Goal: Book appointment/travel/reservation

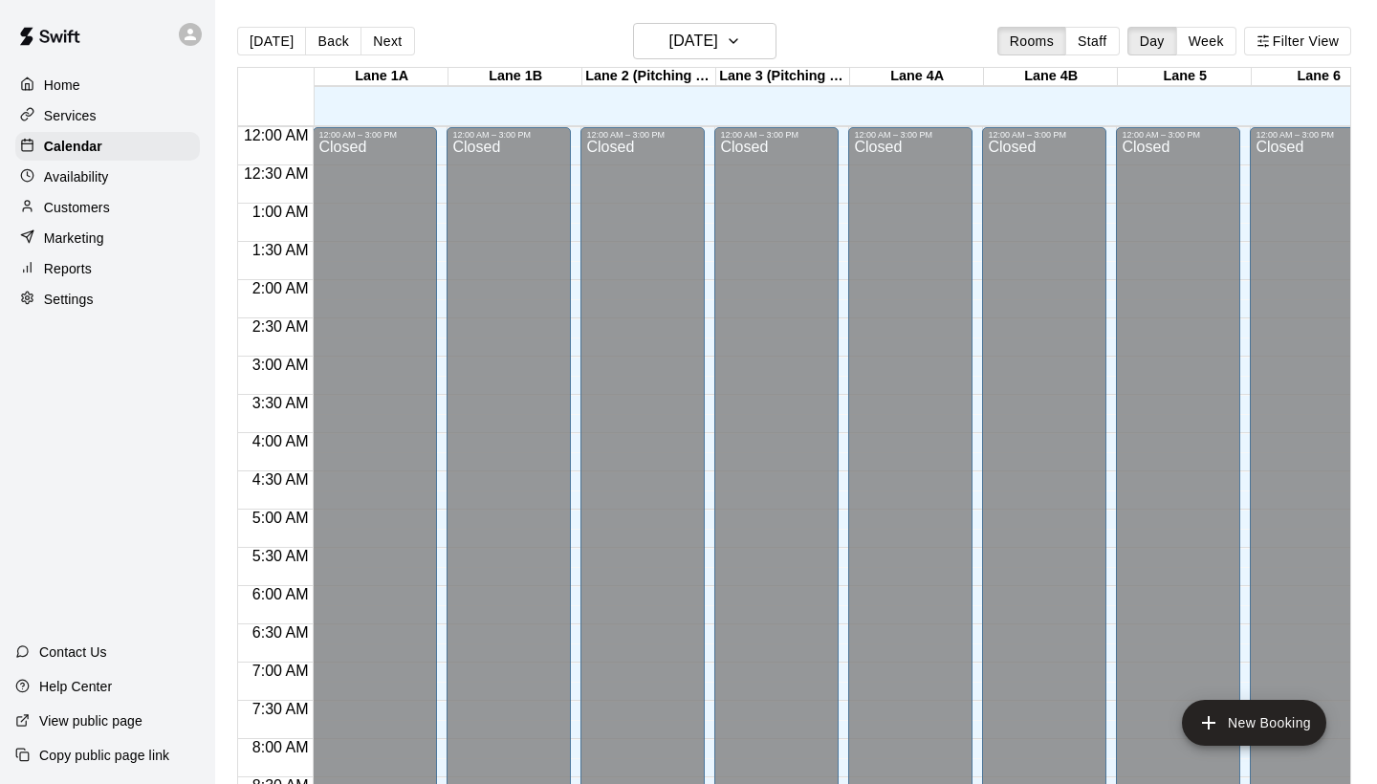
scroll to position [1111, 114]
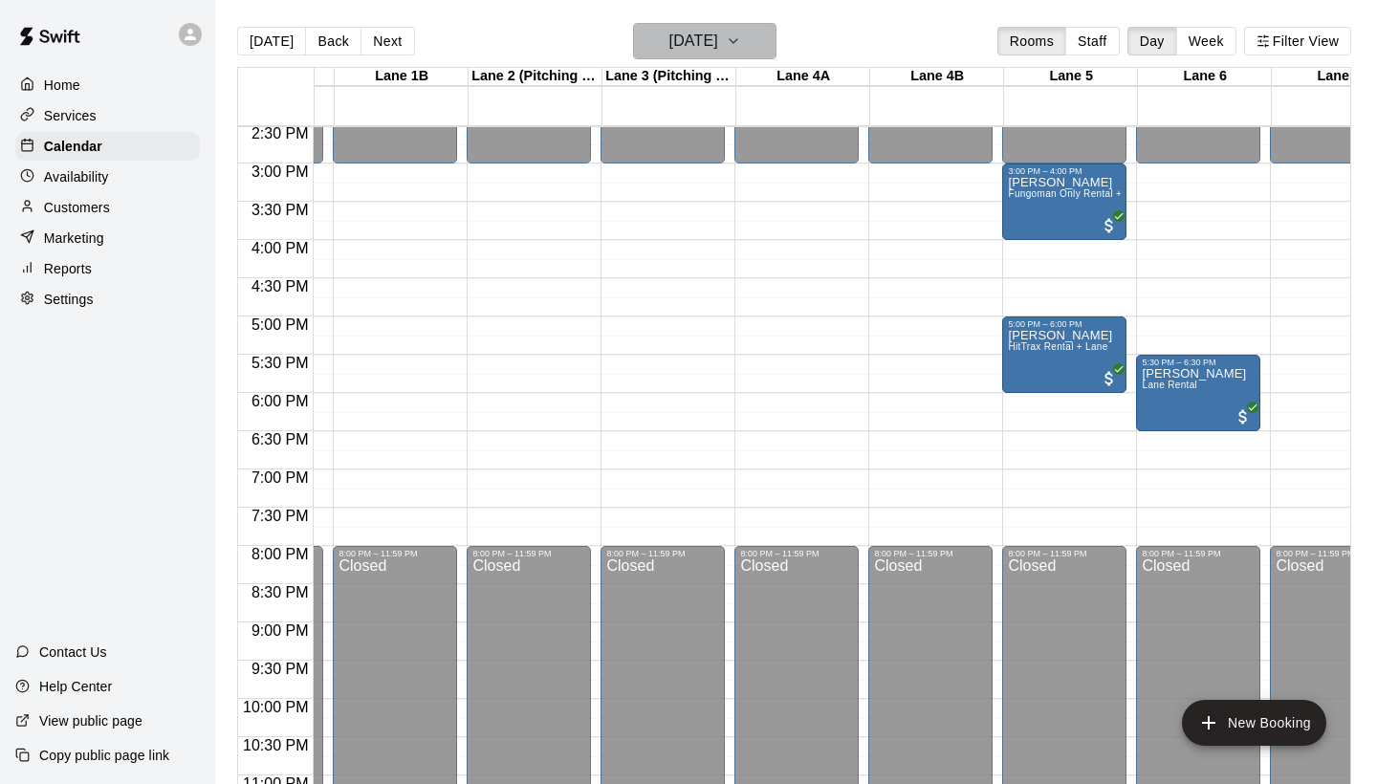
click at [669, 40] on h6 "[DATE]" at bounding box center [693, 41] width 49 height 27
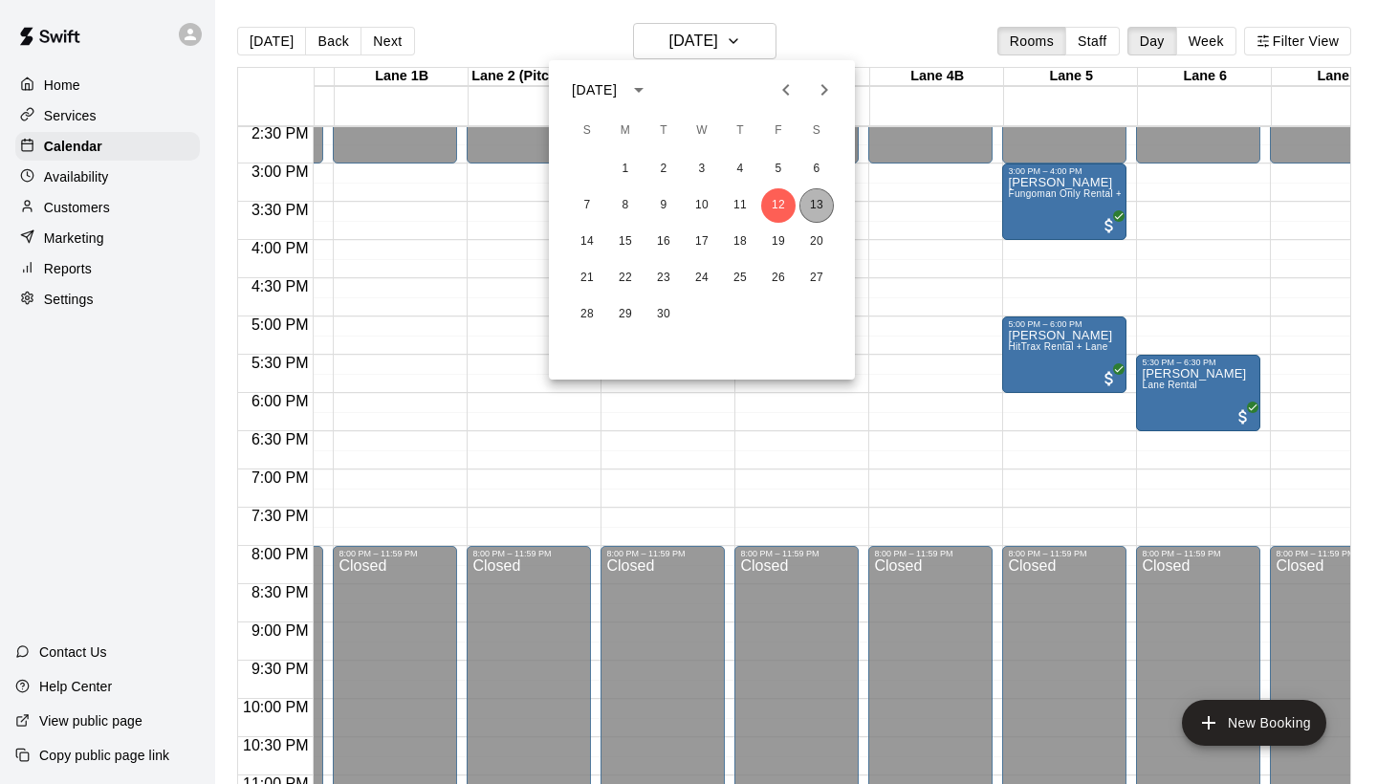
click at [820, 206] on button "13" at bounding box center [816, 205] width 34 height 34
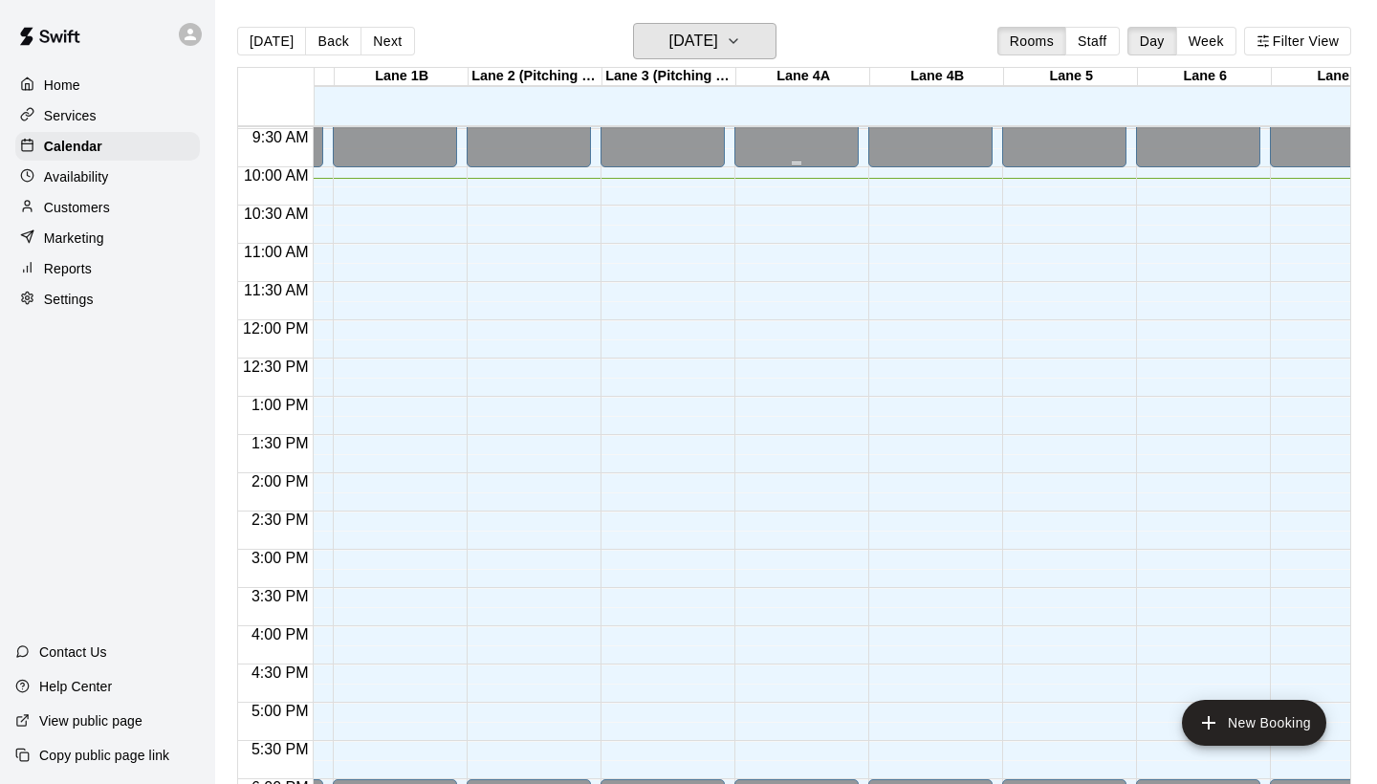
scroll to position [726, 114]
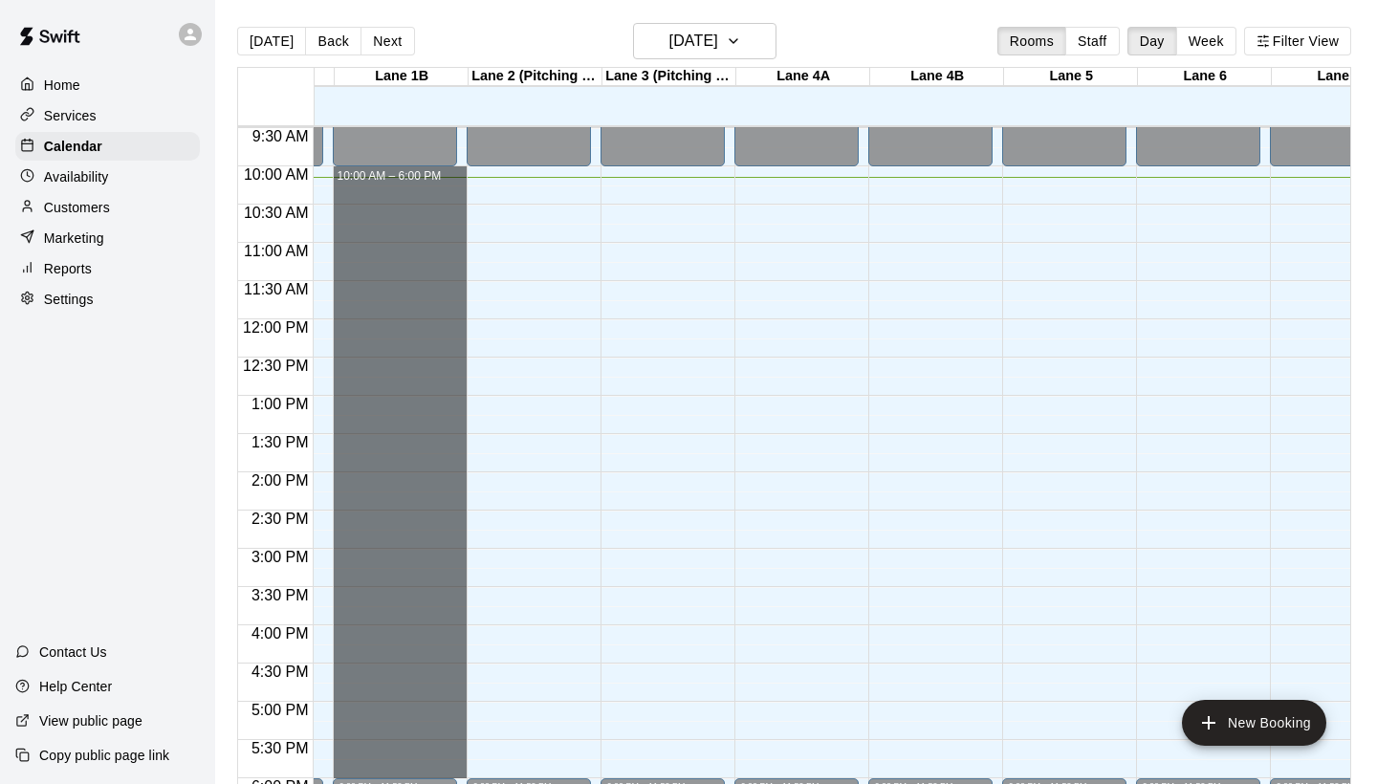
drag, startPoint x: 434, startPoint y: 185, endPoint x: 385, endPoint y: 764, distance: 581.6
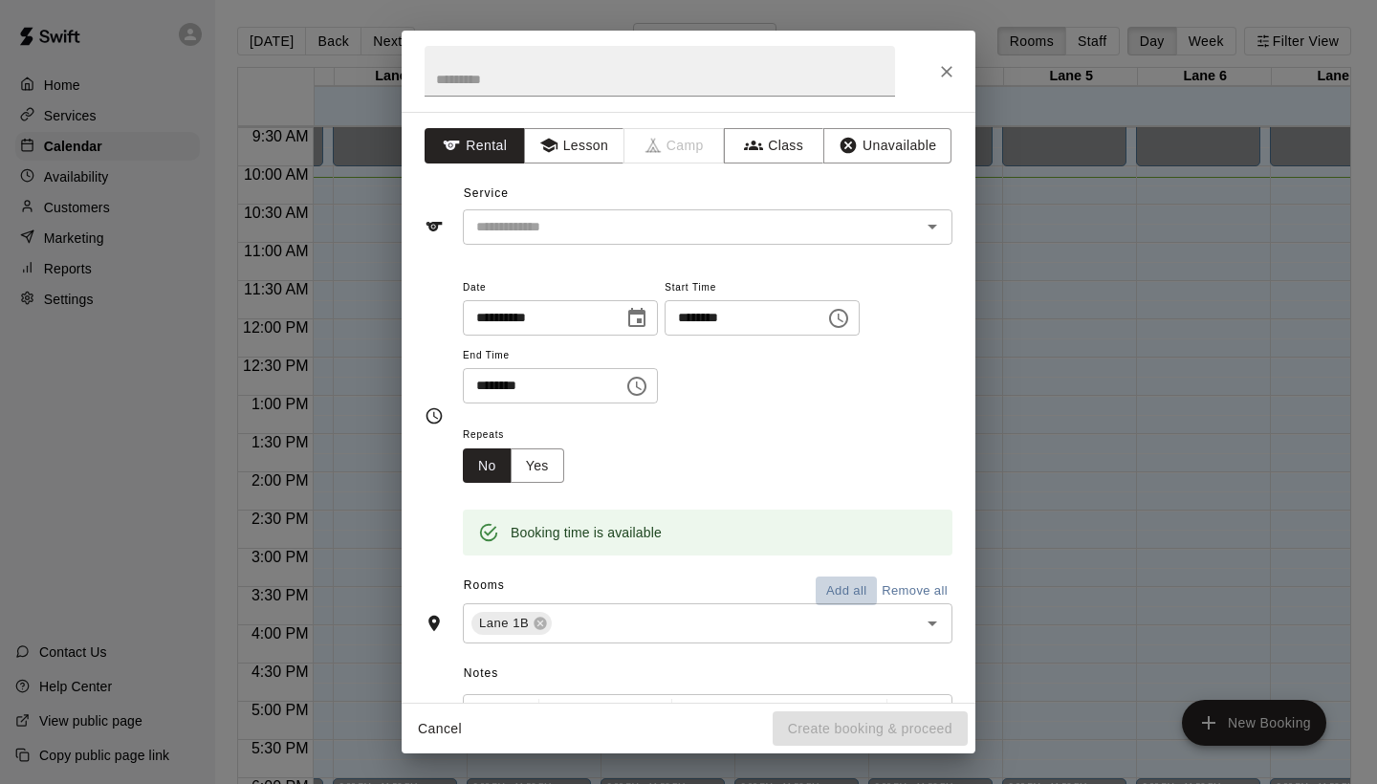
click at [843, 580] on button "Add all" at bounding box center [846, 592] width 61 height 30
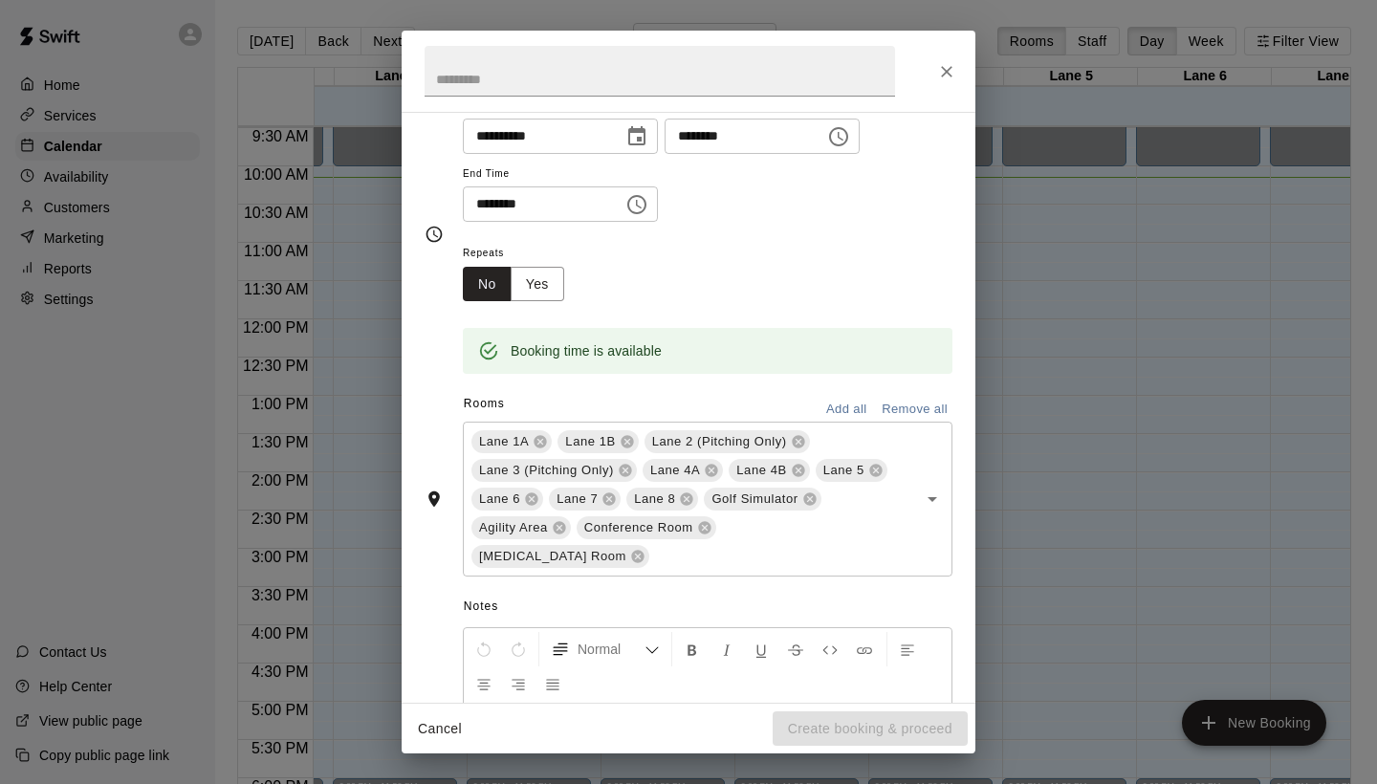
scroll to position [0, 0]
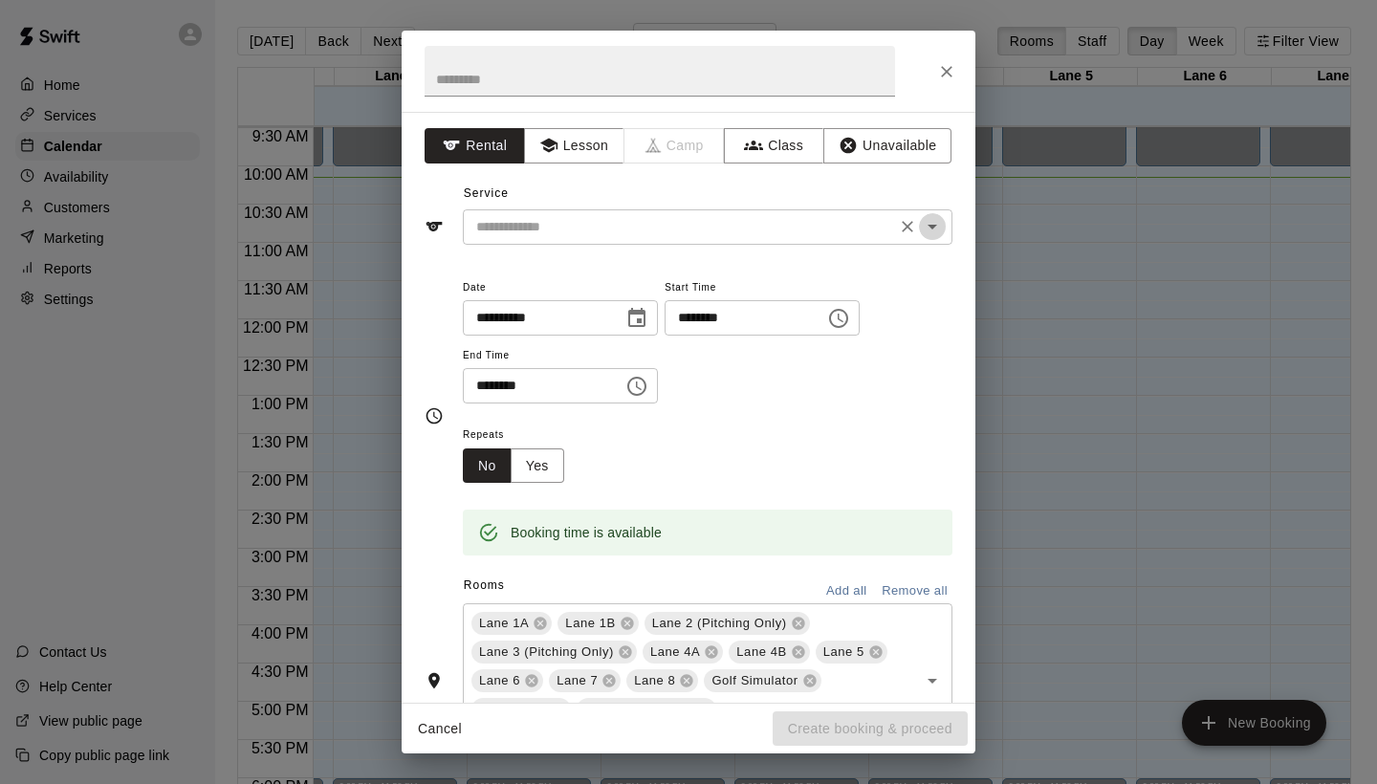
click at [933, 228] on icon "Open" at bounding box center [932, 226] width 23 height 23
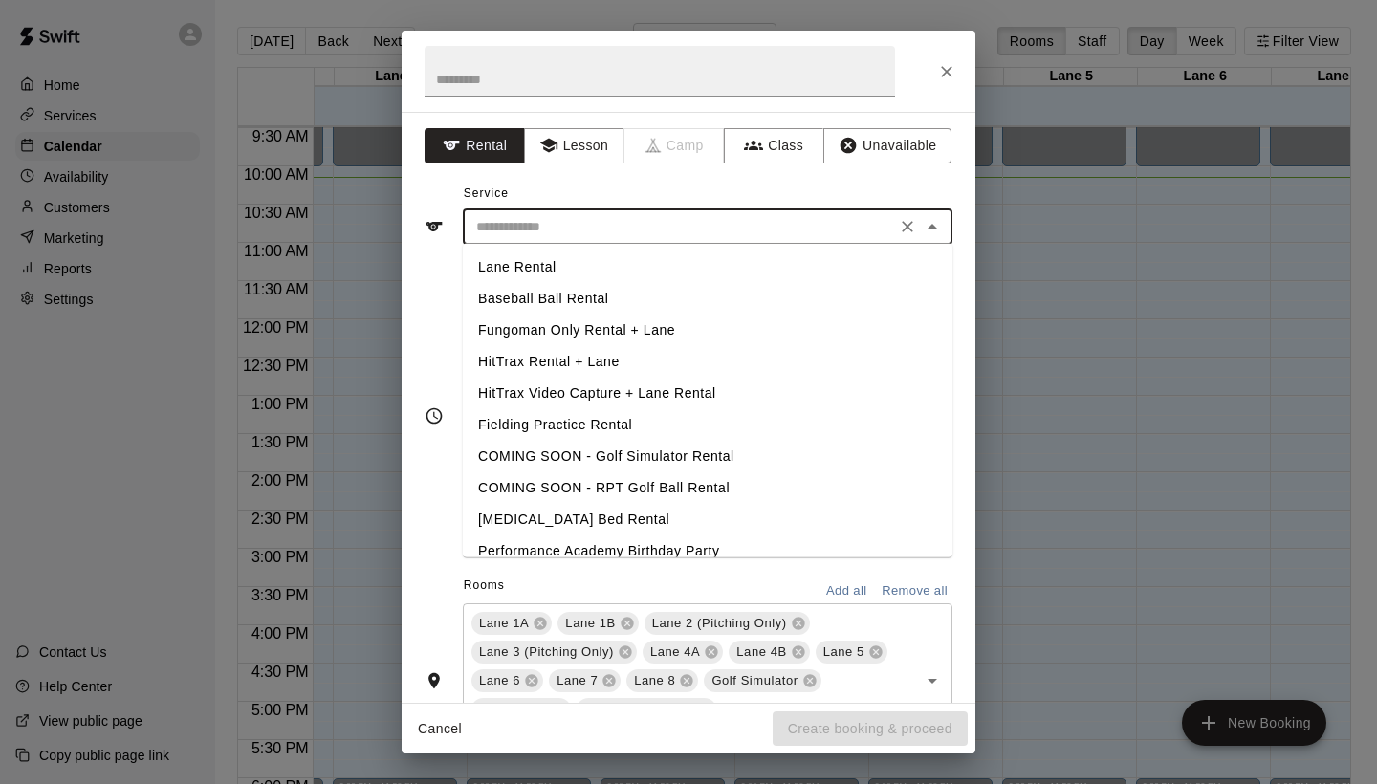
click at [784, 272] on li "Lane Rental" at bounding box center [708, 268] width 490 height 32
type input "**********"
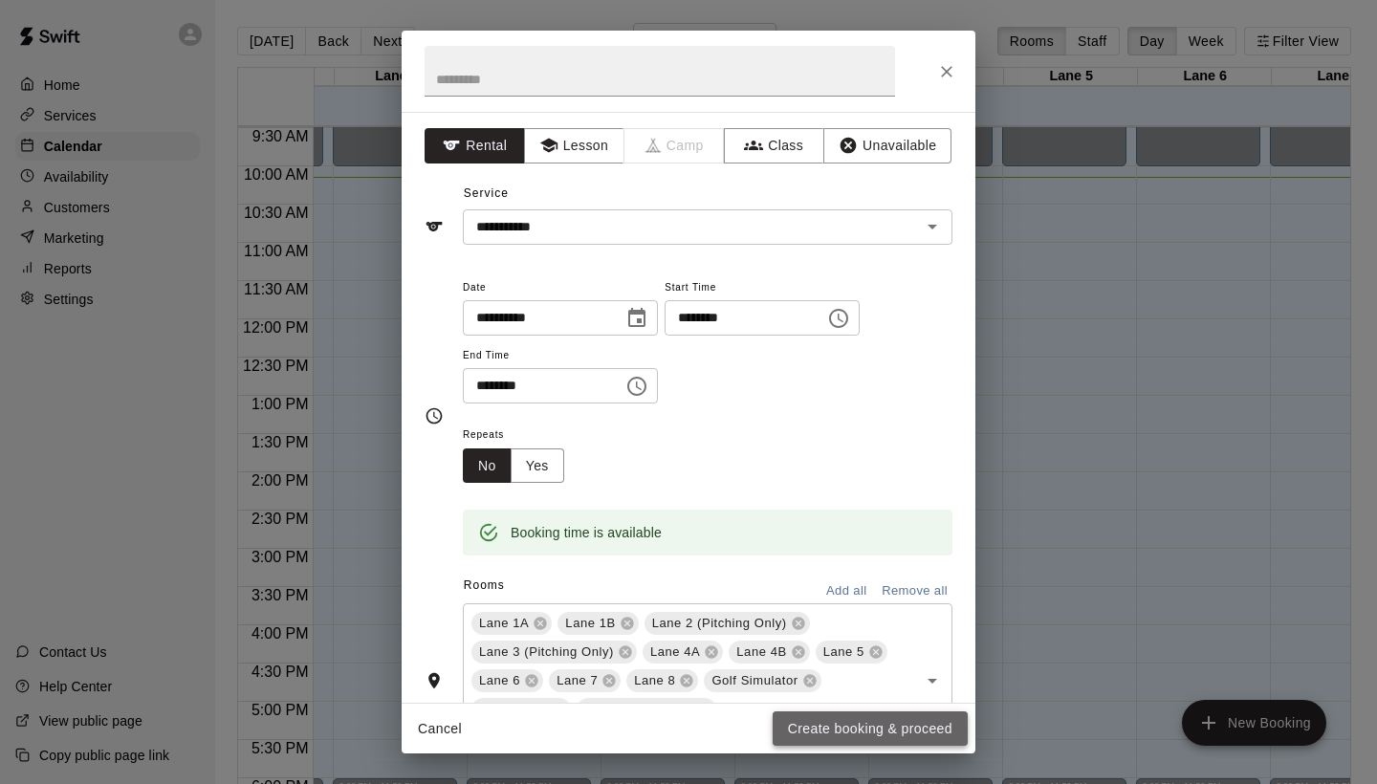
click at [859, 731] on button "Create booking & proceed" at bounding box center [870, 728] width 195 height 35
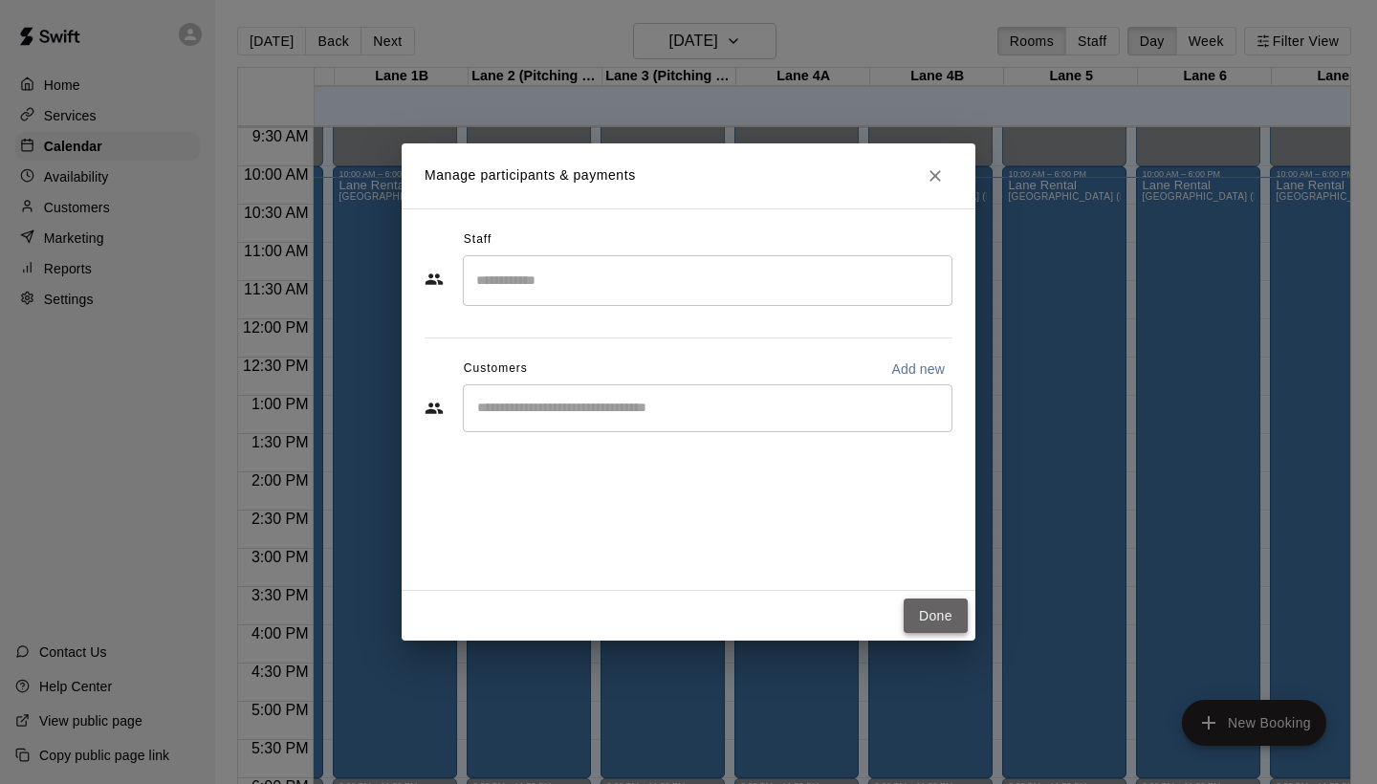
click at [931, 619] on button "Done" at bounding box center [936, 616] width 64 height 35
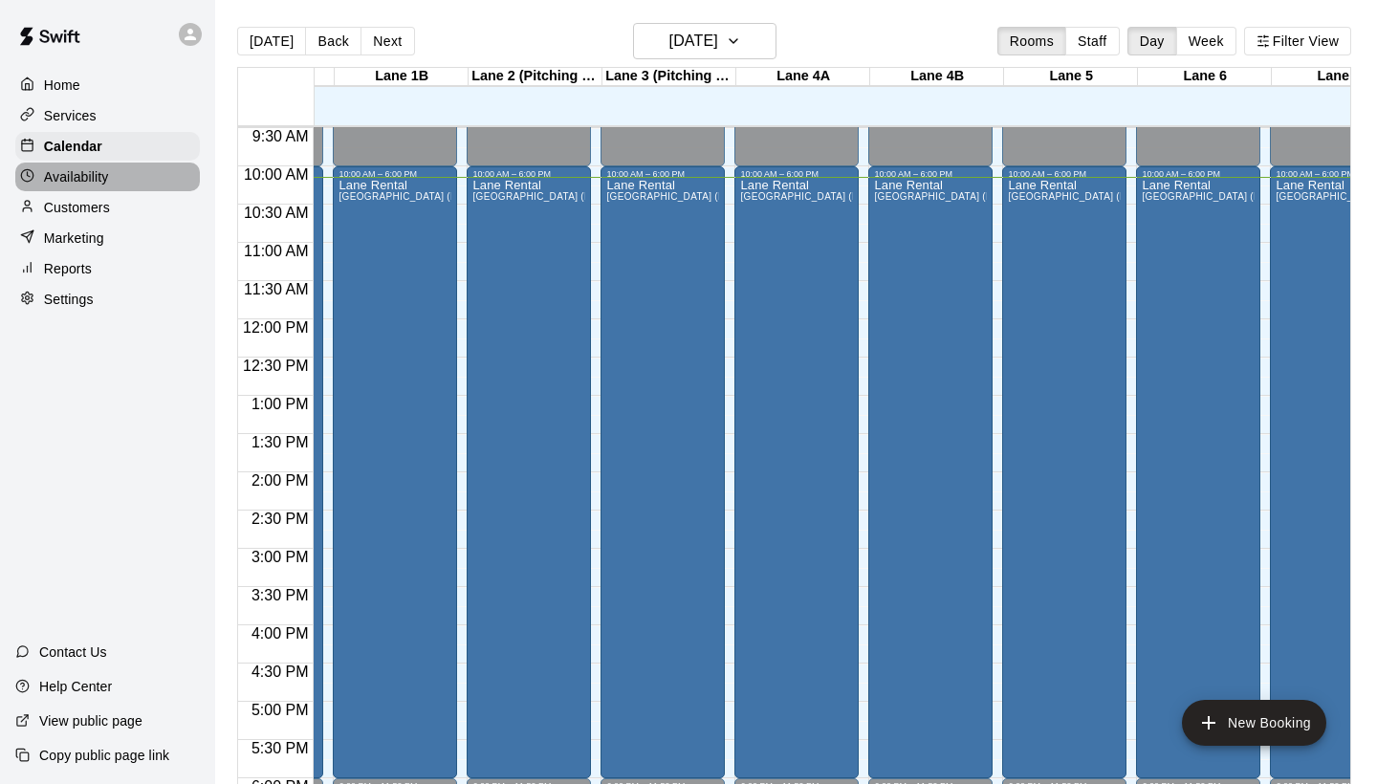
click at [137, 169] on div "Availability" at bounding box center [107, 177] width 185 height 29
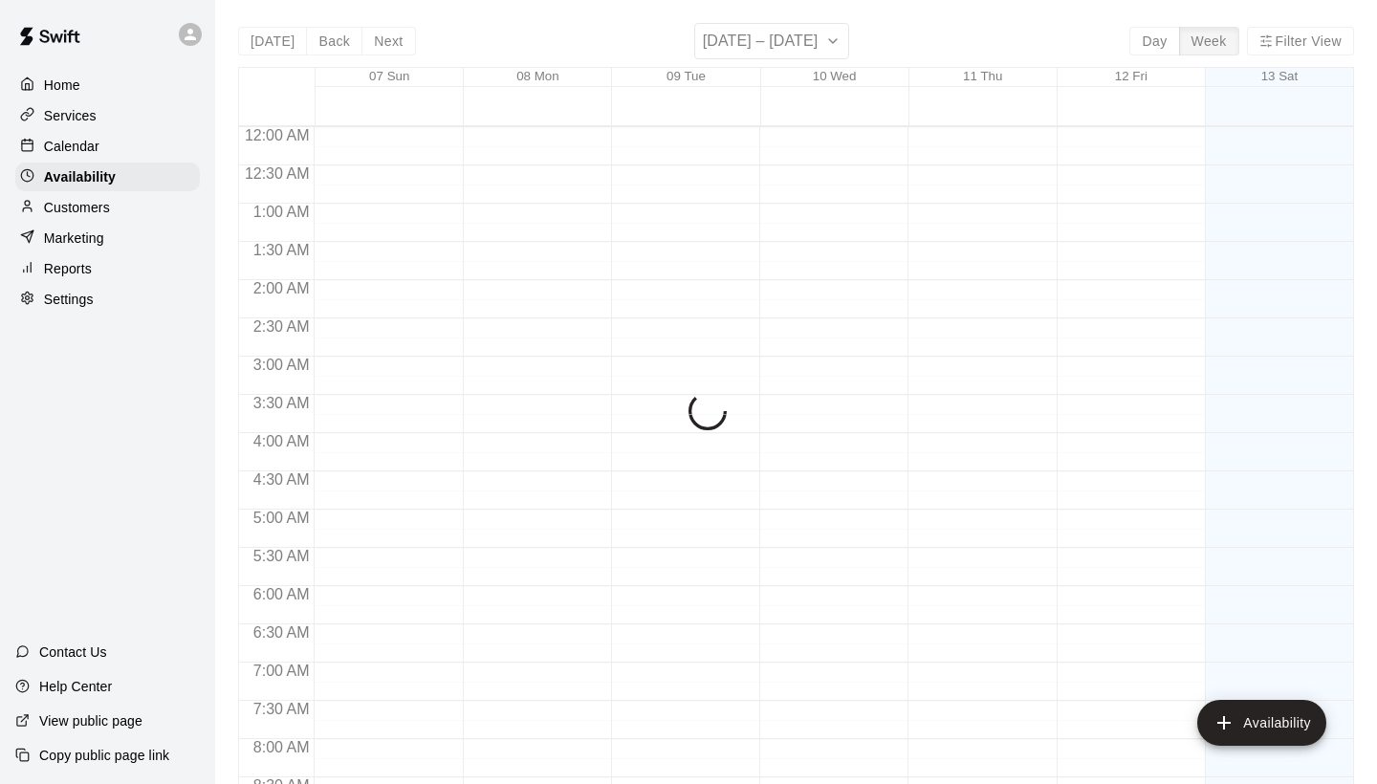
scroll to position [776, 0]
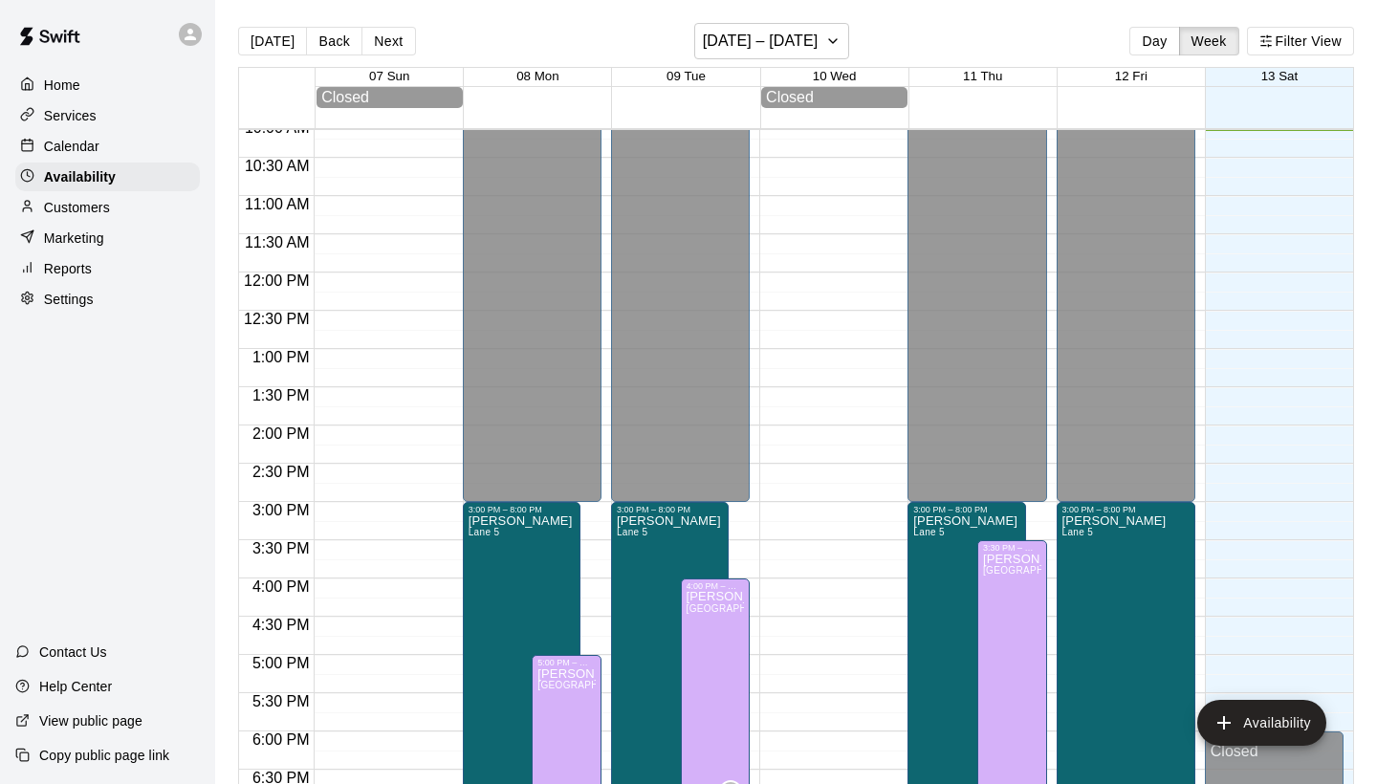
click at [140, 151] on div "Calendar" at bounding box center [107, 146] width 185 height 29
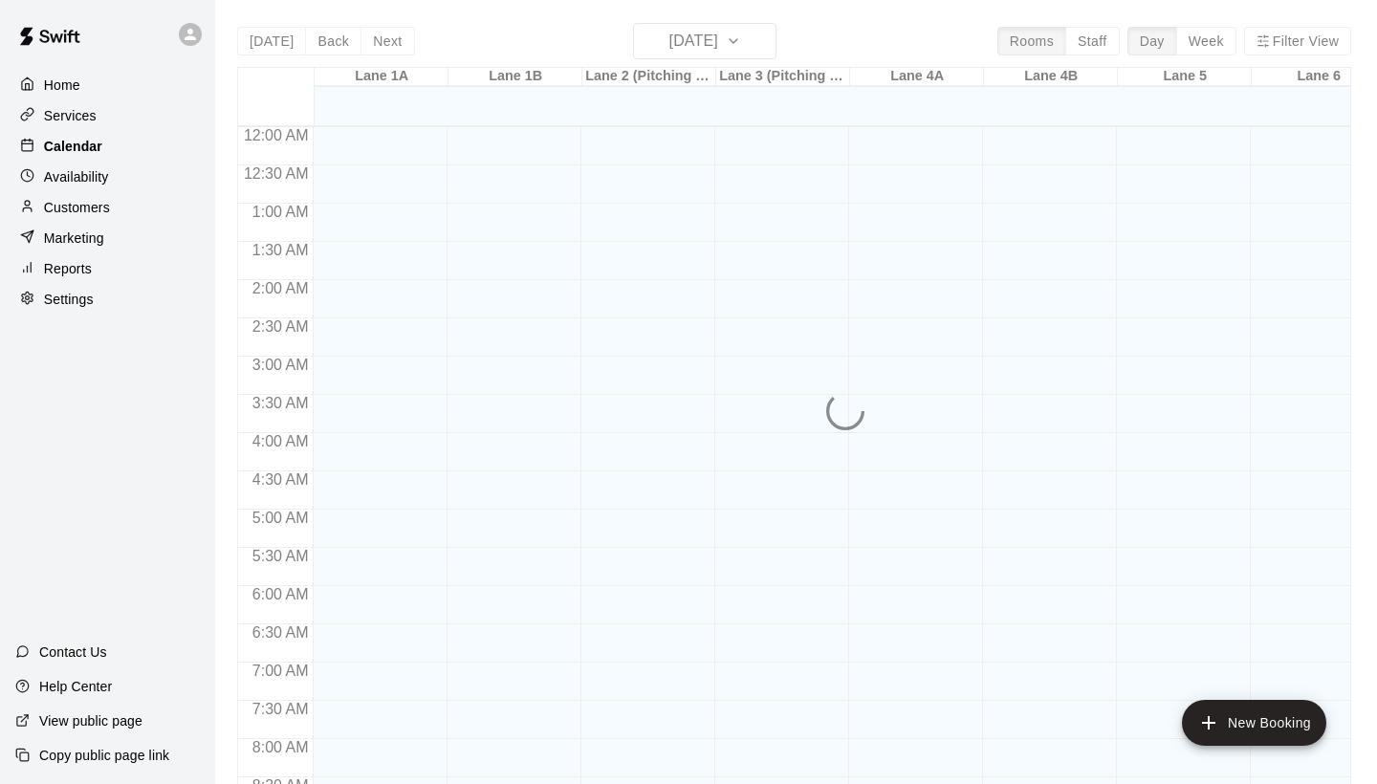
scroll to position [776, 0]
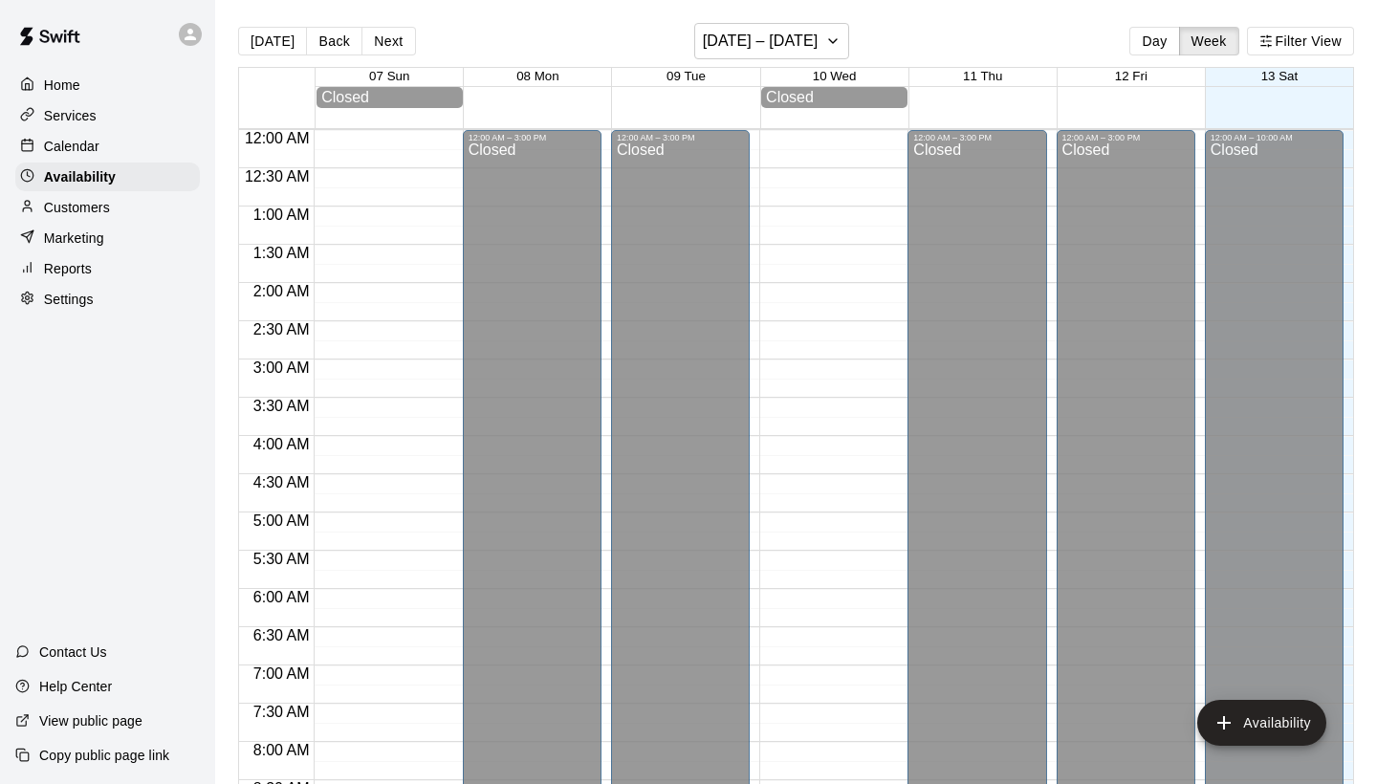
scroll to position [776, 0]
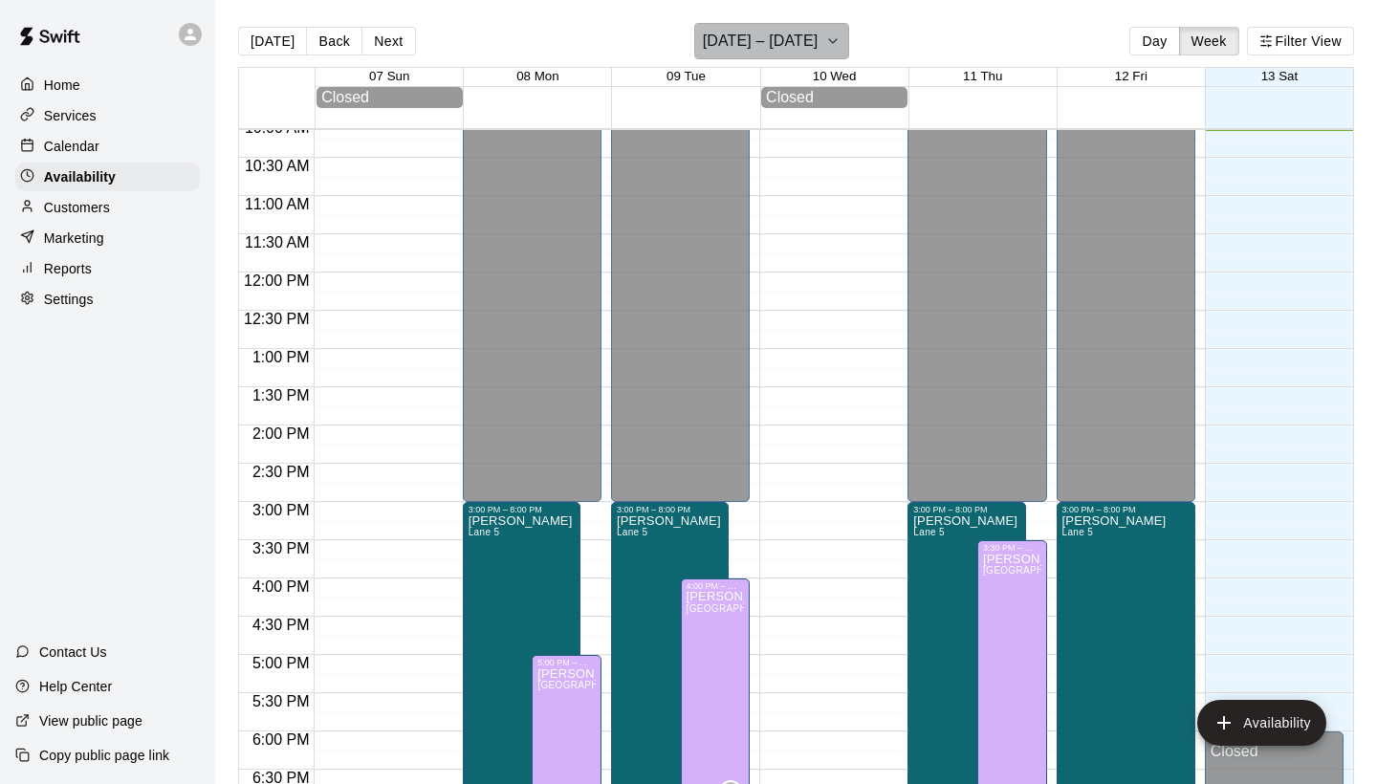
click at [703, 41] on h6 "[DATE] – [DATE]" at bounding box center [761, 41] width 116 height 27
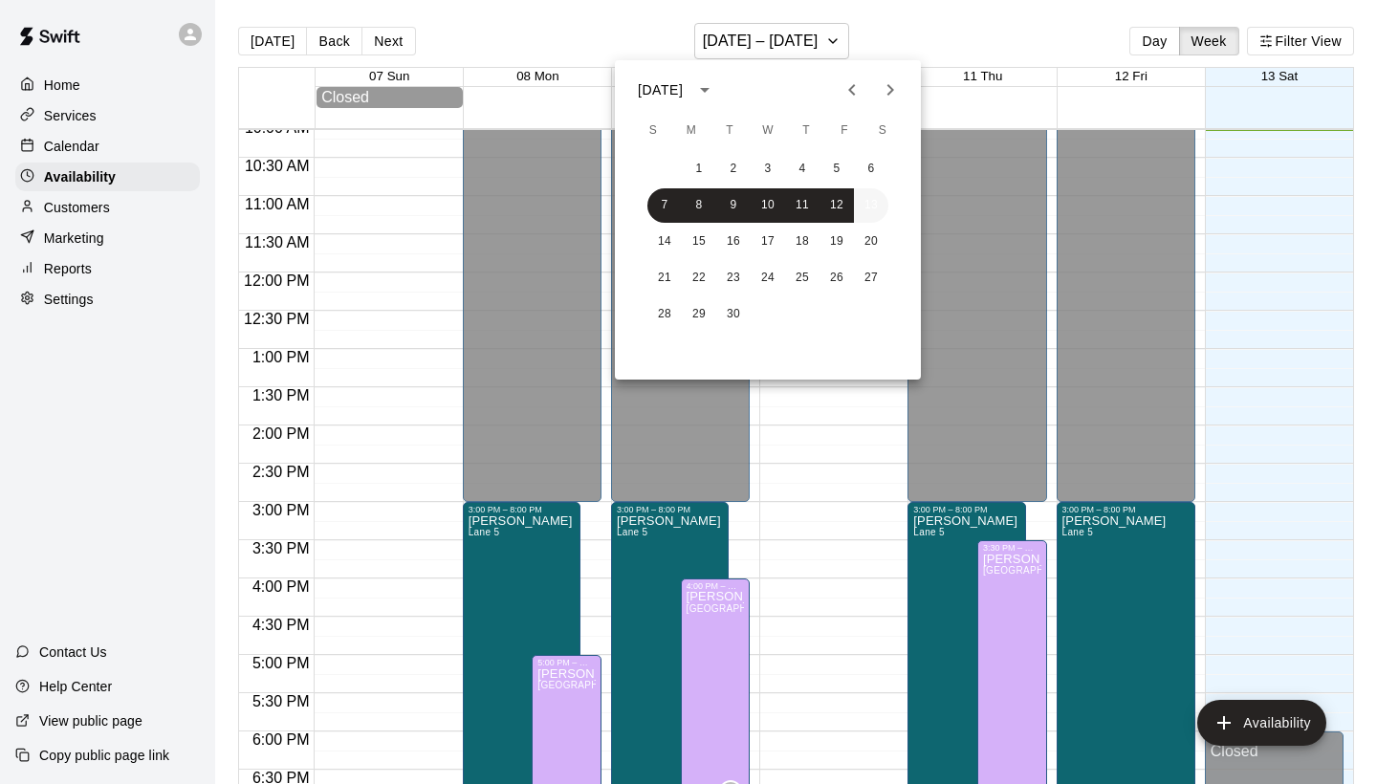
click at [868, 211] on button "13" at bounding box center [871, 205] width 34 height 34
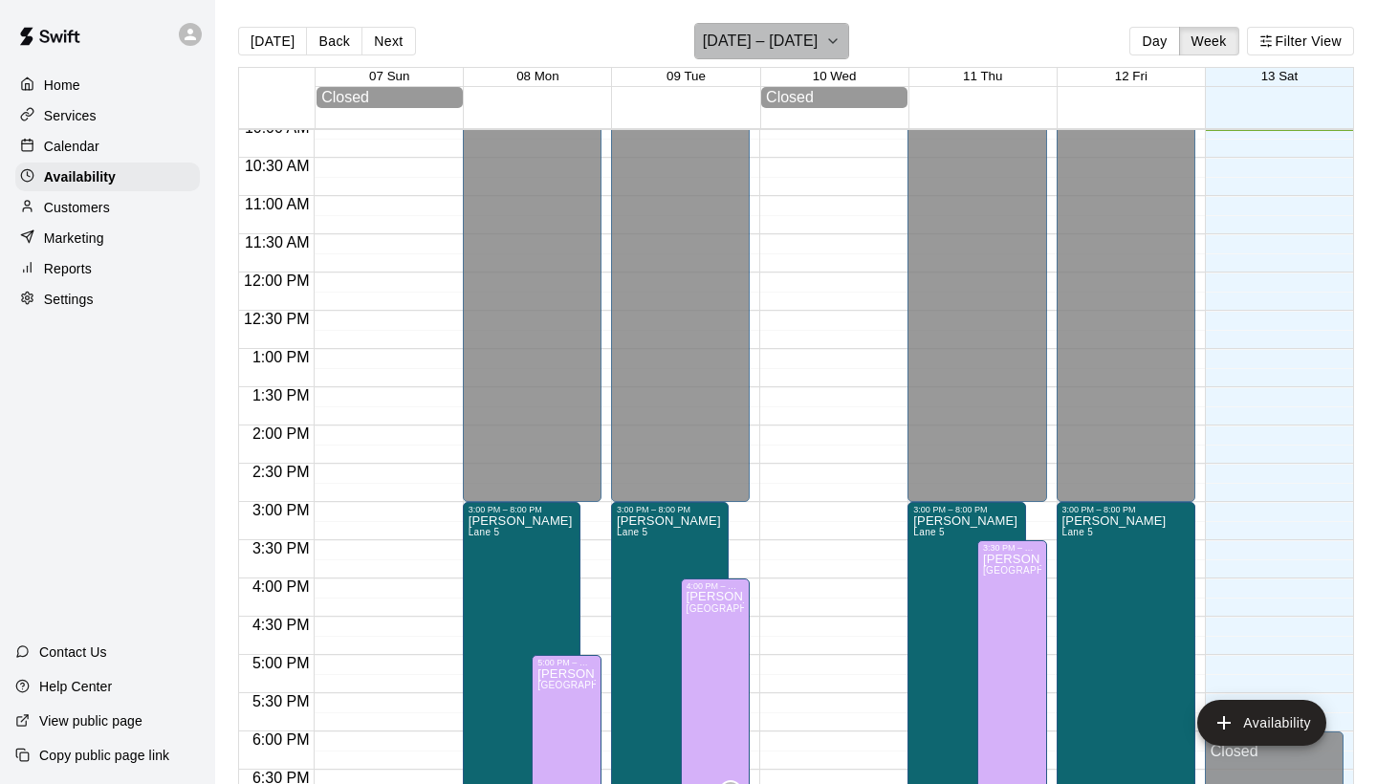
click at [794, 29] on h6 "[DATE] – [DATE]" at bounding box center [761, 41] width 116 height 27
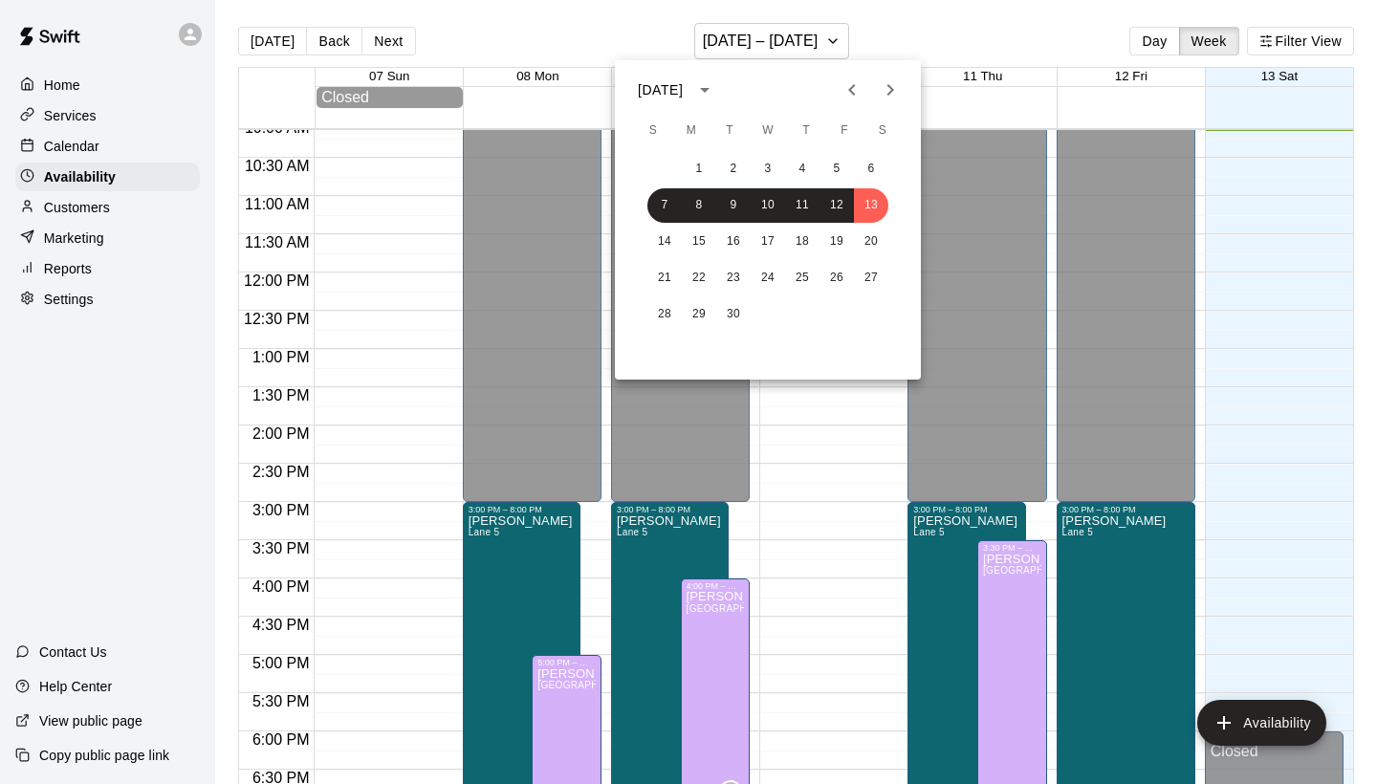
click at [521, 35] on div at bounding box center [688, 392] width 1377 height 784
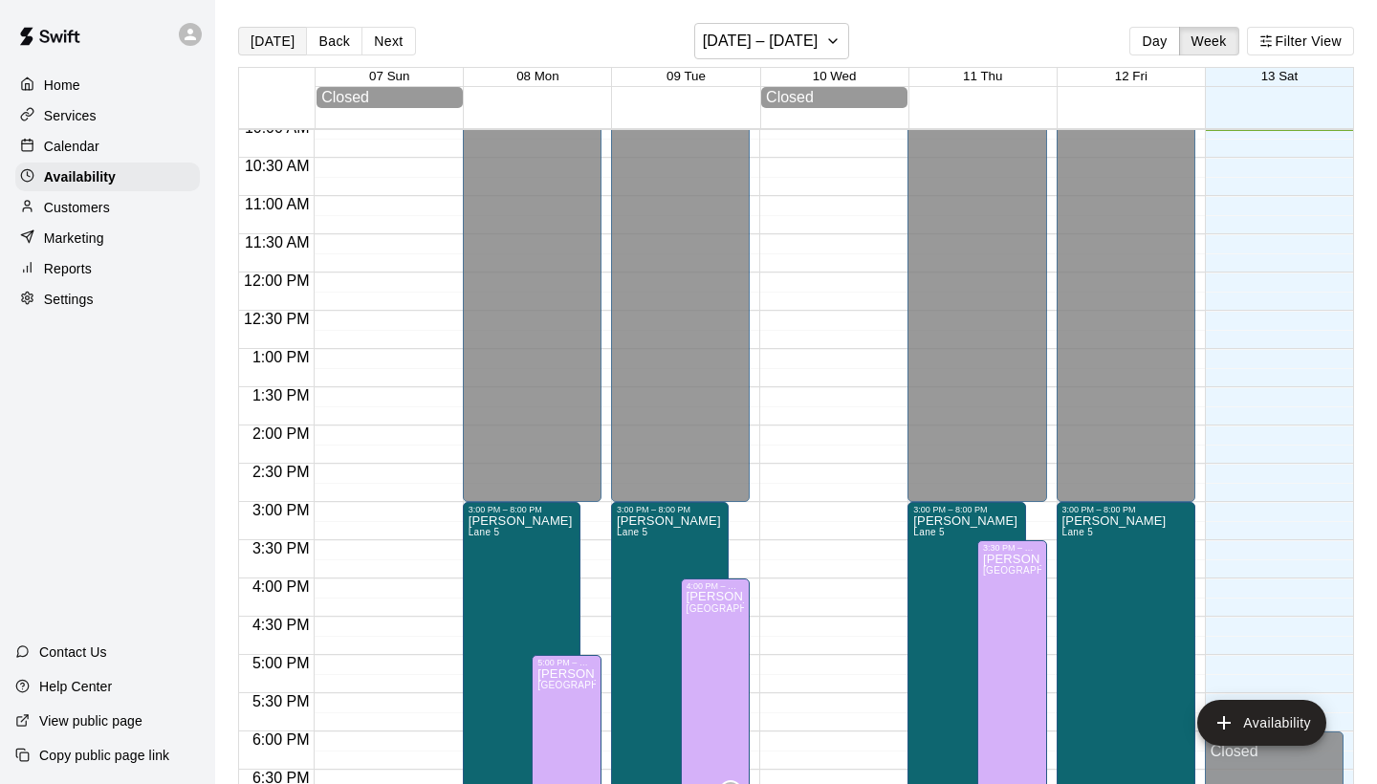
click at [277, 40] on button "[DATE]" at bounding box center [272, 41] width 69 height 29
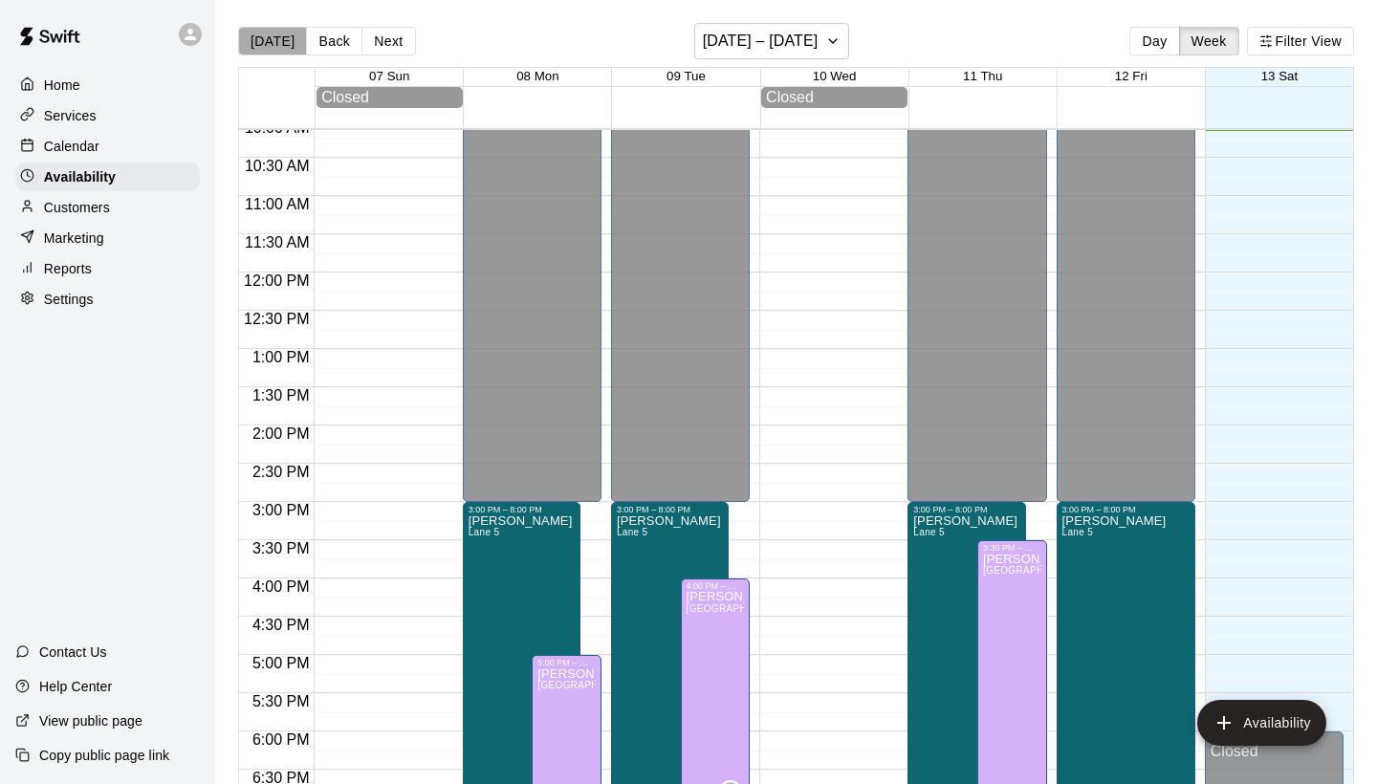
click at [277, 40] on button "[DATE]" at bounding box center [272, 41] width 69 height 29
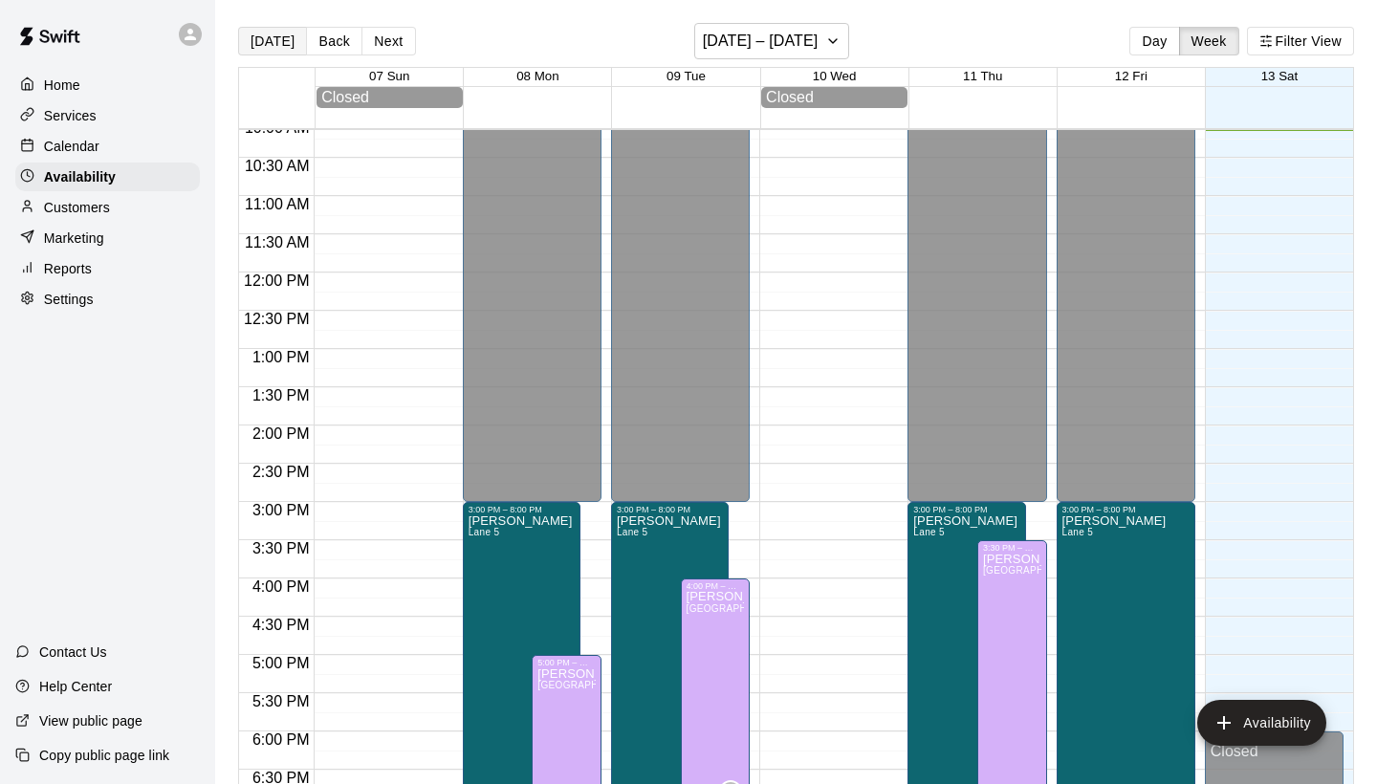
click at [277, 40] on button "[DATE]" at bounding box center [272, 41] width 69 height 29
click at [156, 151] on div "Calendar" at bounding box center [107, 146] width 185 height 29
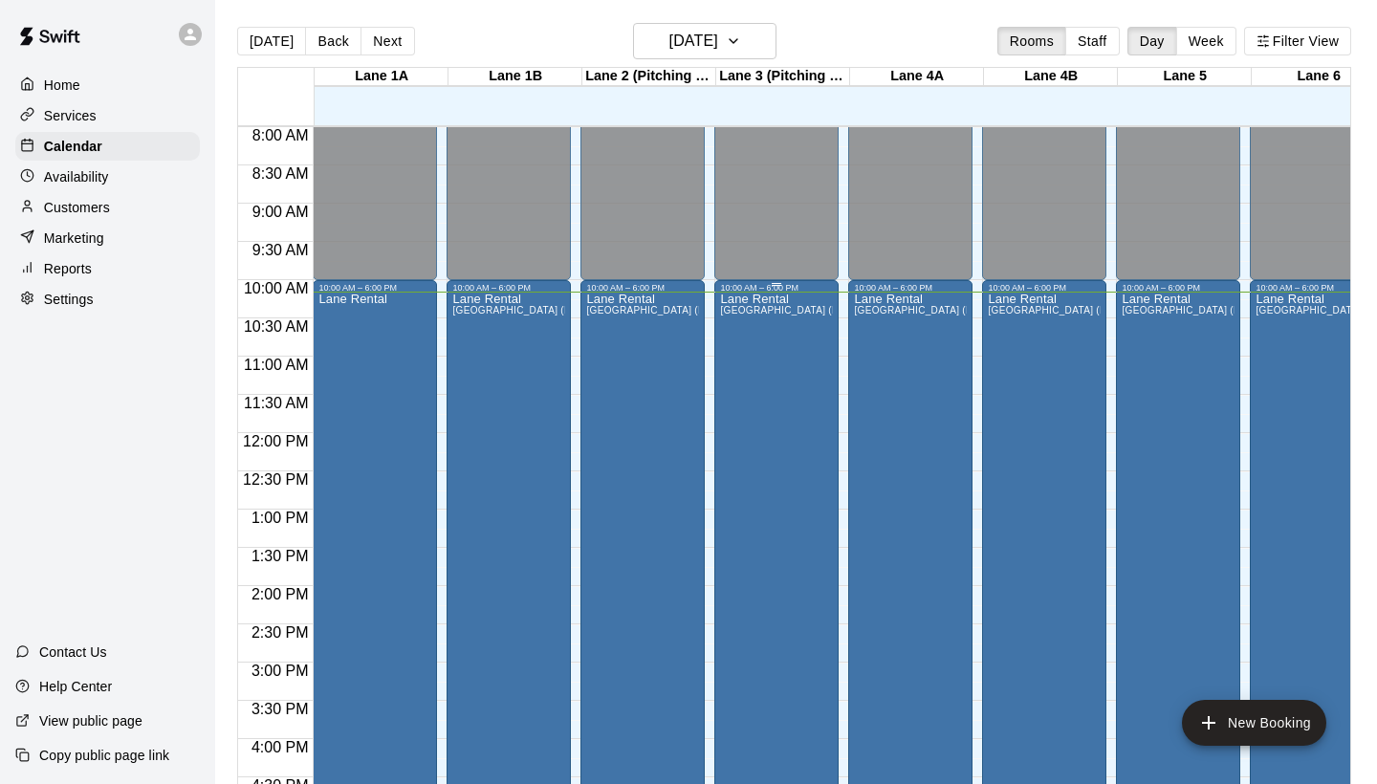
scroll to position [612, 0]
click at [640, 372] on div "[GEOGRAPHIC_DATA] (Pitching Only), [GEOGRAPHIC_DATA] (Pitching Only), [GEOGRAPH…" at bounding box center [642, 685] width 113 height 784
click at [605, 318] on icon "edit" at bounding box center [606, 313] width 23 height 23
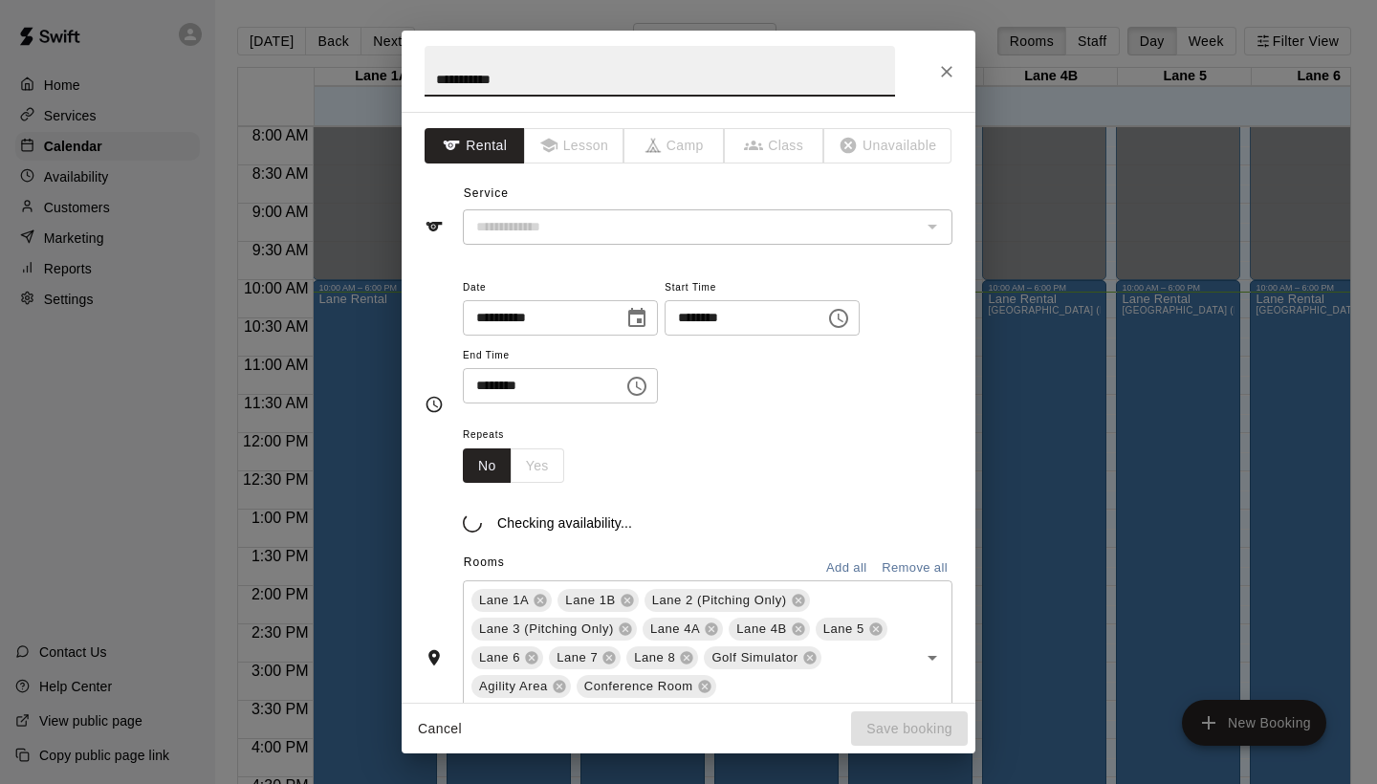
type input "**********"
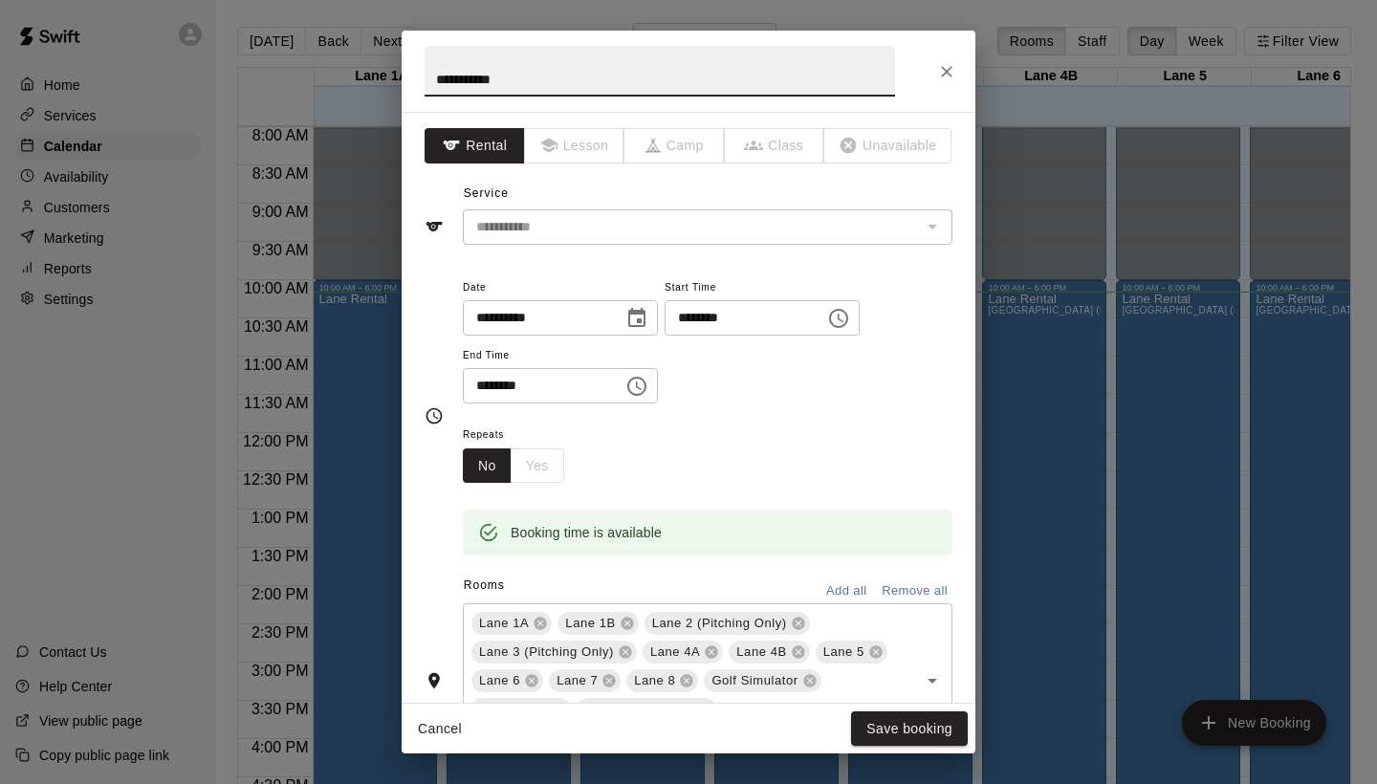
scroll to position [0, 0]
click at [642, 383] on icon "Choose time, selected time is 6:00 PM" at bounding box center [639, 386] width 6 height 9
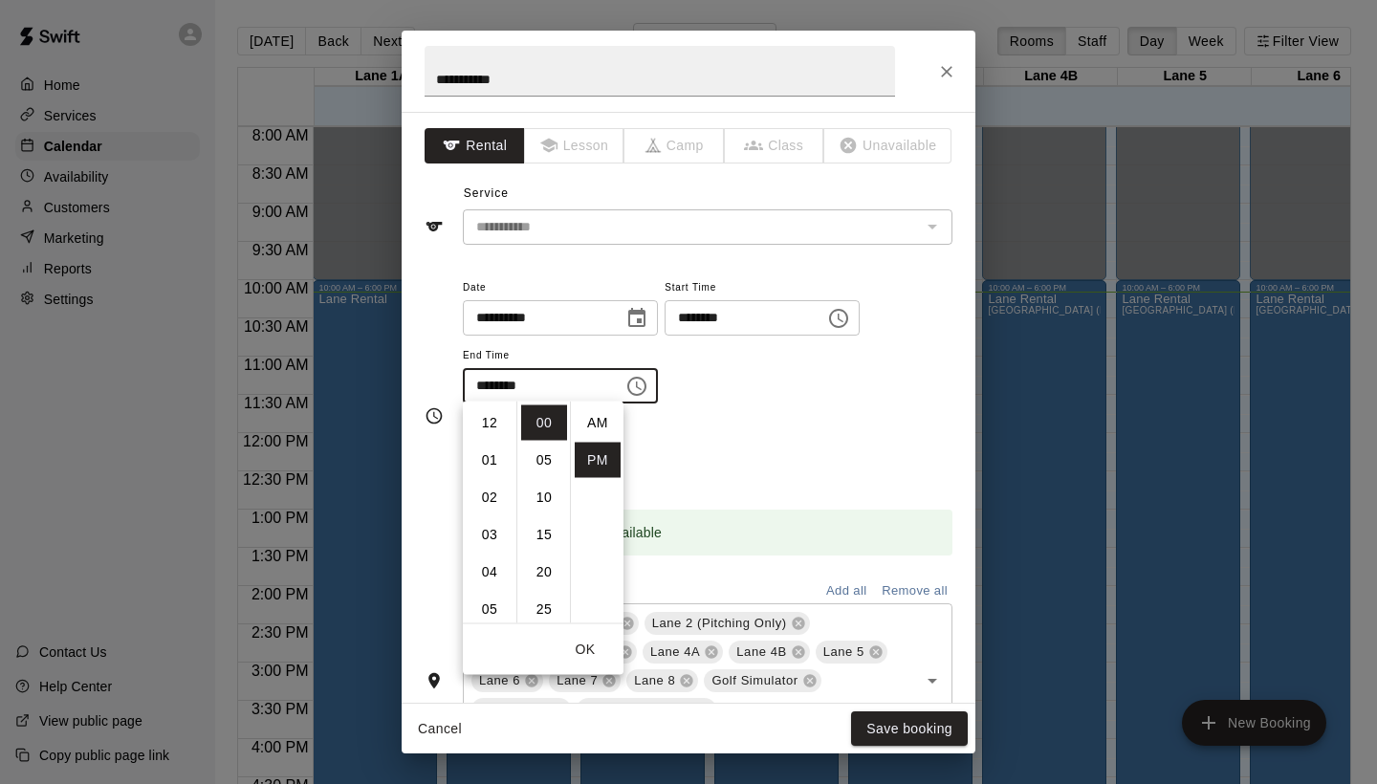
scroll to position [34, 0]
click at [850, 317] on icon "Choose time, selected time is 10:00 AM" at bounding box center [838, 318] width 23 height 23
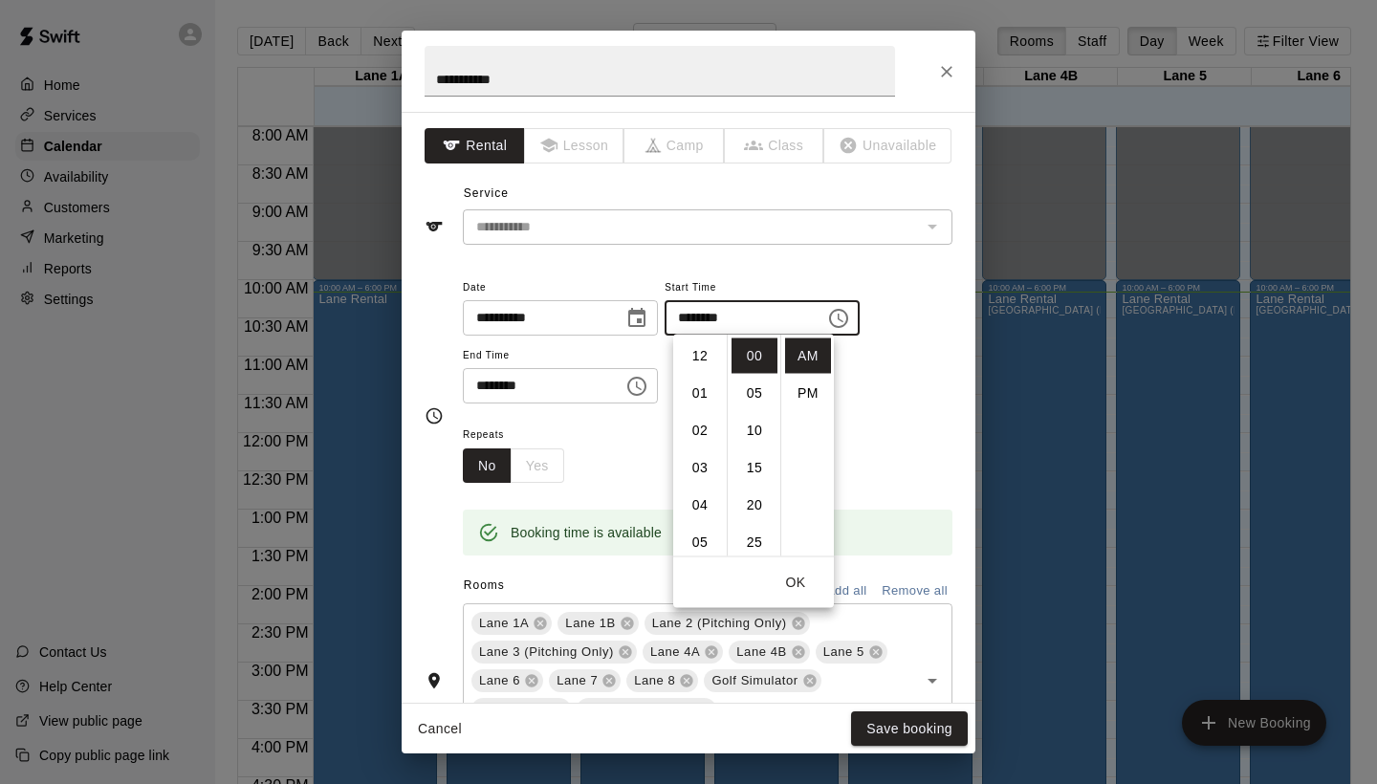
scroll to position [373, 0]
click at [648, 376] on icon "Choose time, selected time is 6:00 PM" at bounding box center [636, 386] width 23 height 23
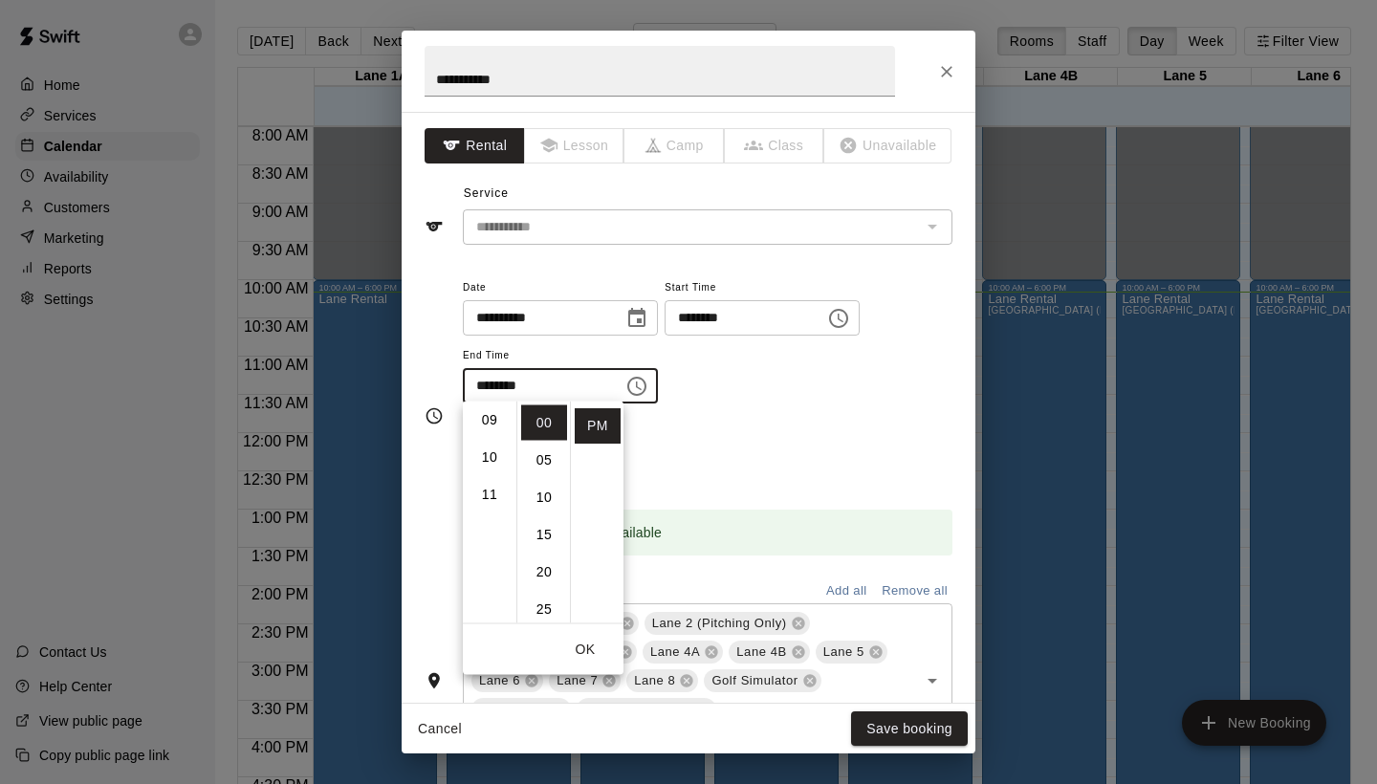
scroll to position [332, 0]
click at [496, 497] on li "11" at bounding box center [490, 501] width 46 height 35
click at [590, 430] on li "AM" at bounding box center [598, 422] width 46 height 35
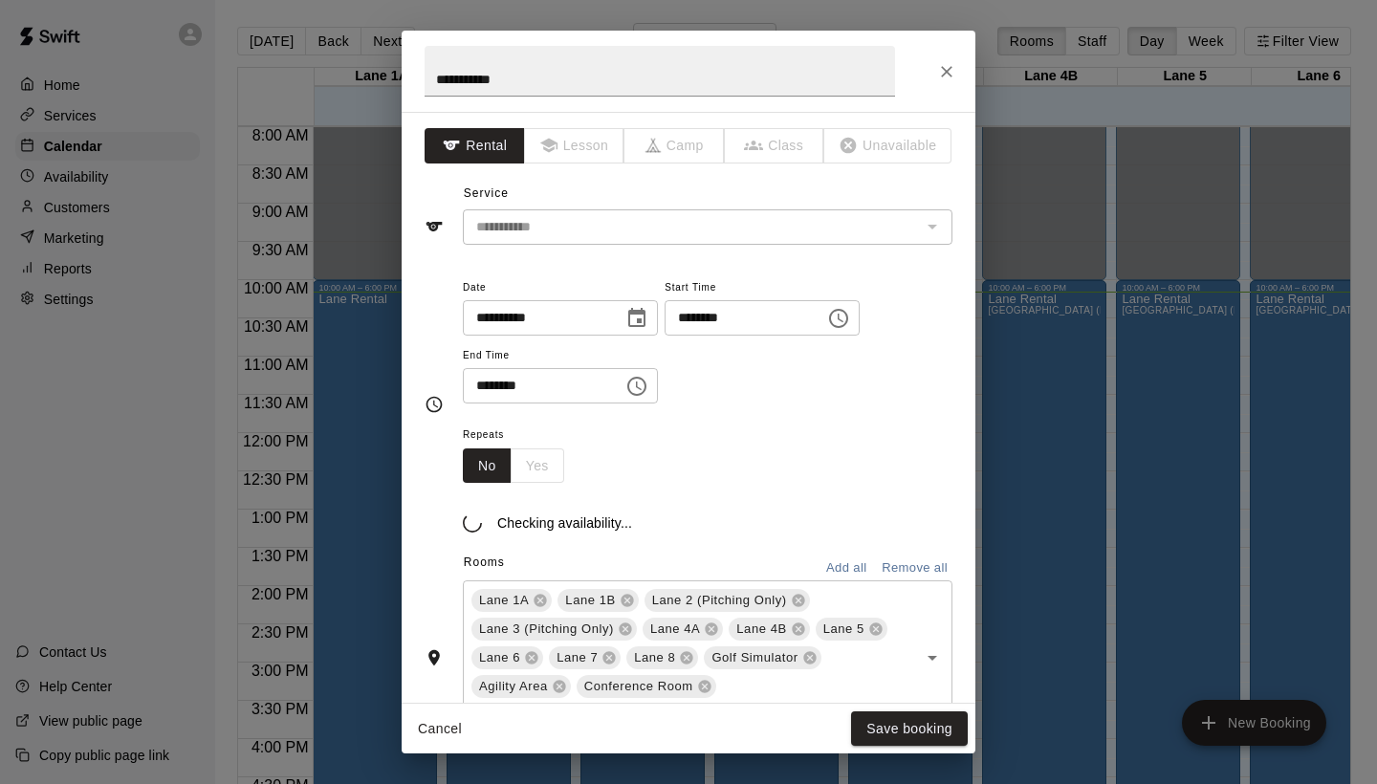
type input "********"
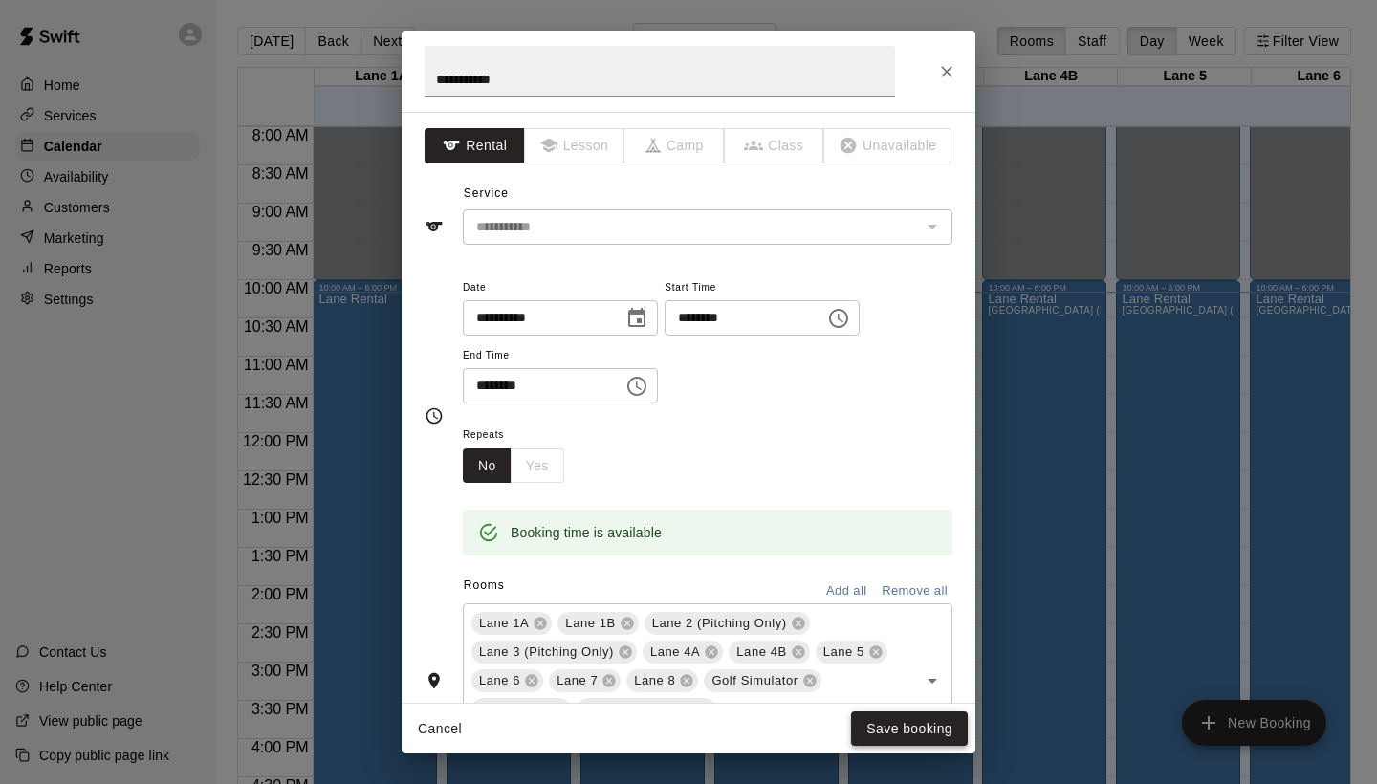
click at [889, 727] on button "Save booking" at bounding box center [909, 728] width 117 height 35
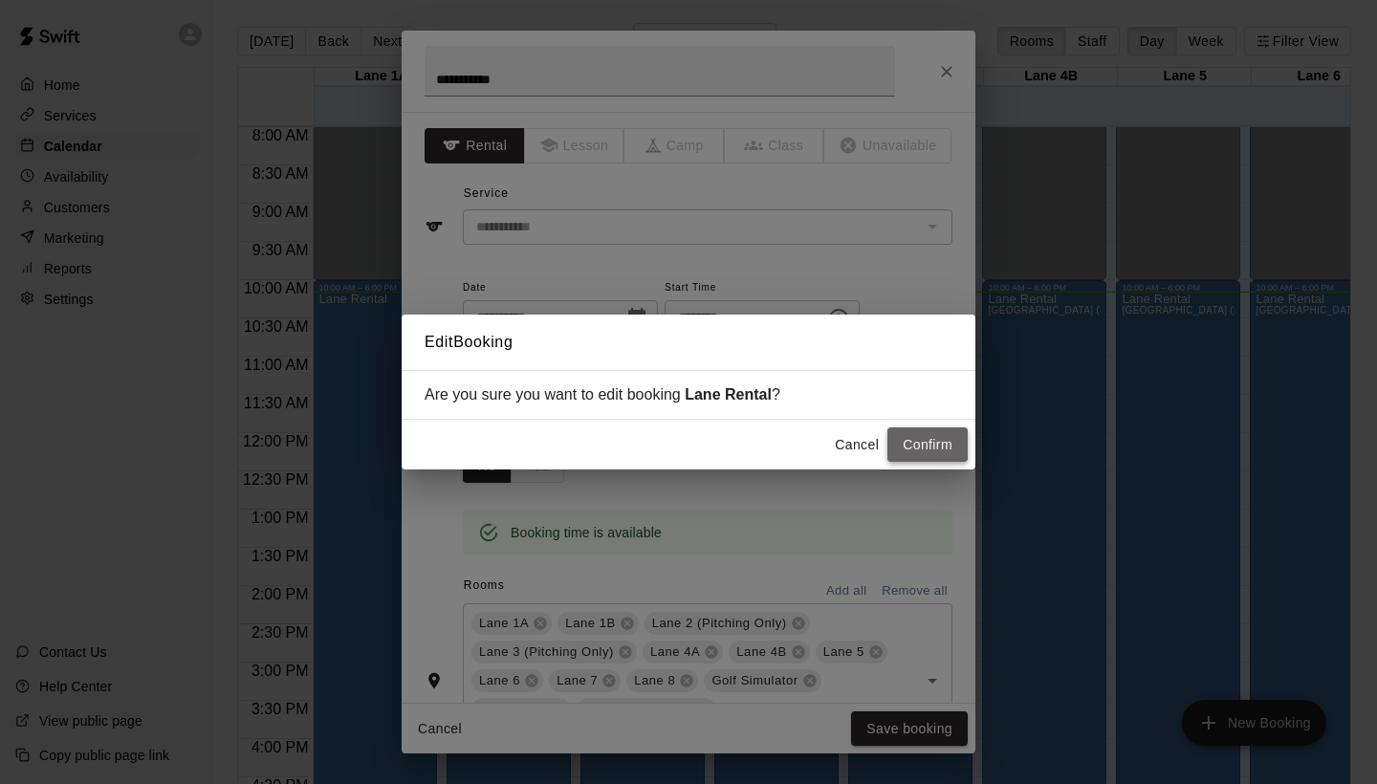
click at [921, 427] on button "Confirm" at bounding box center [927, 444] width 80 height 35
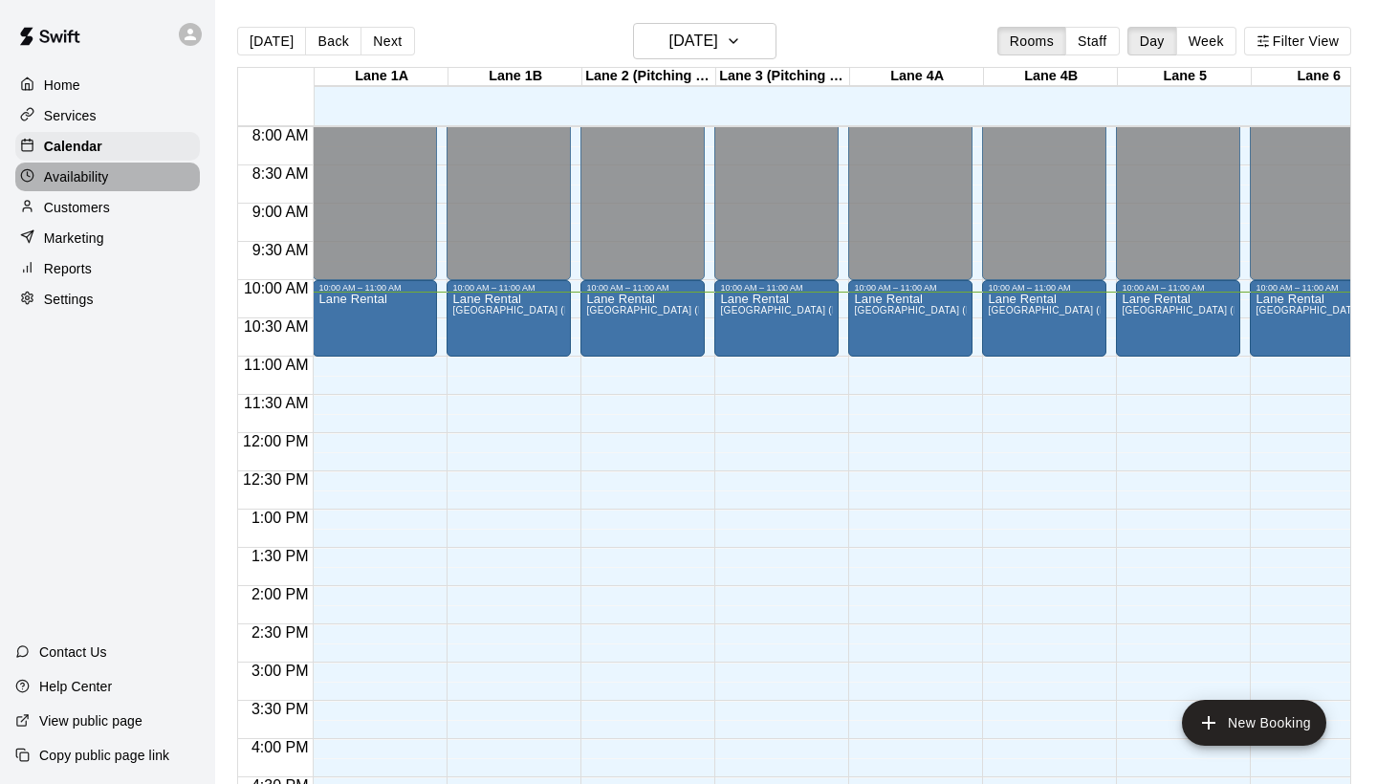
click at [123, 164] on div "Availability" at bounding box center [107, 177] width 185 height 29
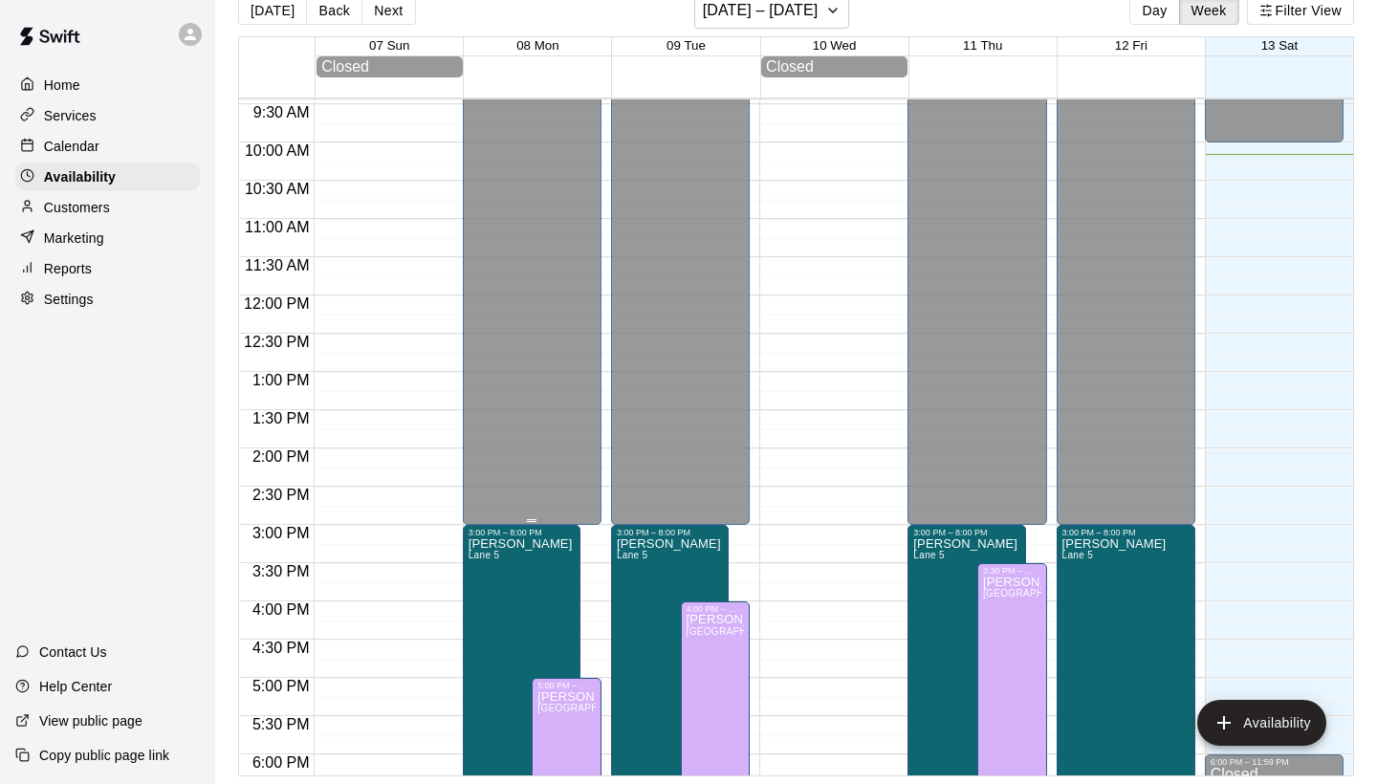
scroll to position [718, 0]
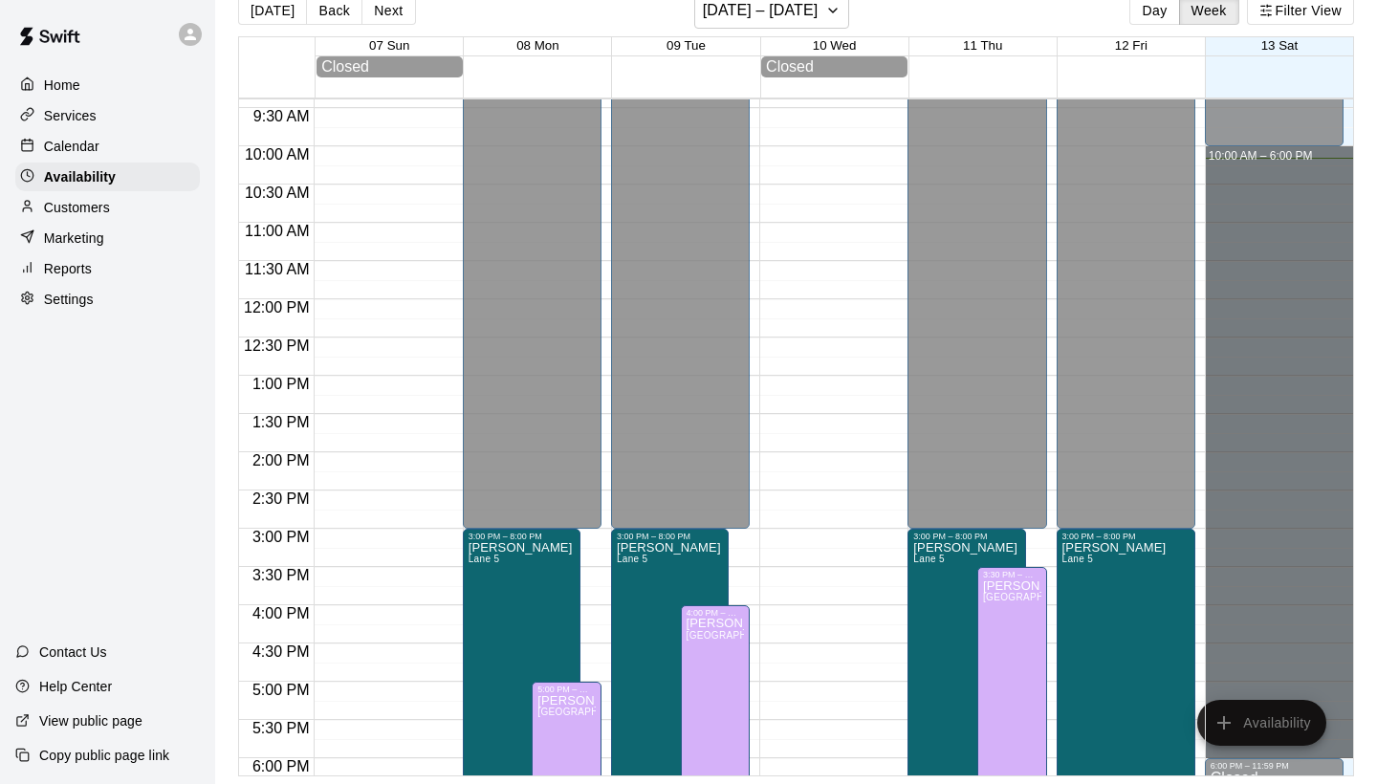
drag, startPoint x: 1280, startPoint y: 160, endPoint x: 1295, endPoint y: 751, distance: 591.2
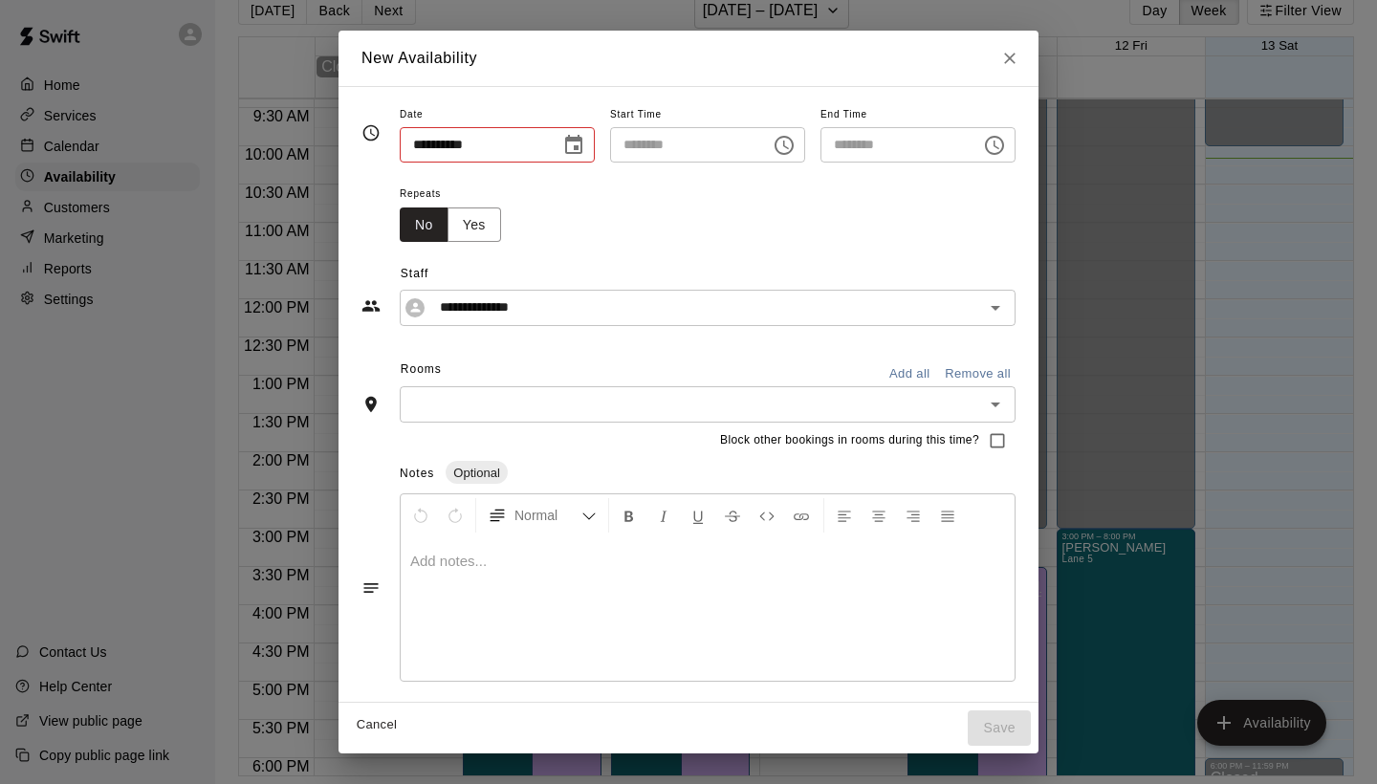
type input "**********"
type input "********"
click at [890, 312] on input "**********" at bounding box center [692, 307] width 521 height 24
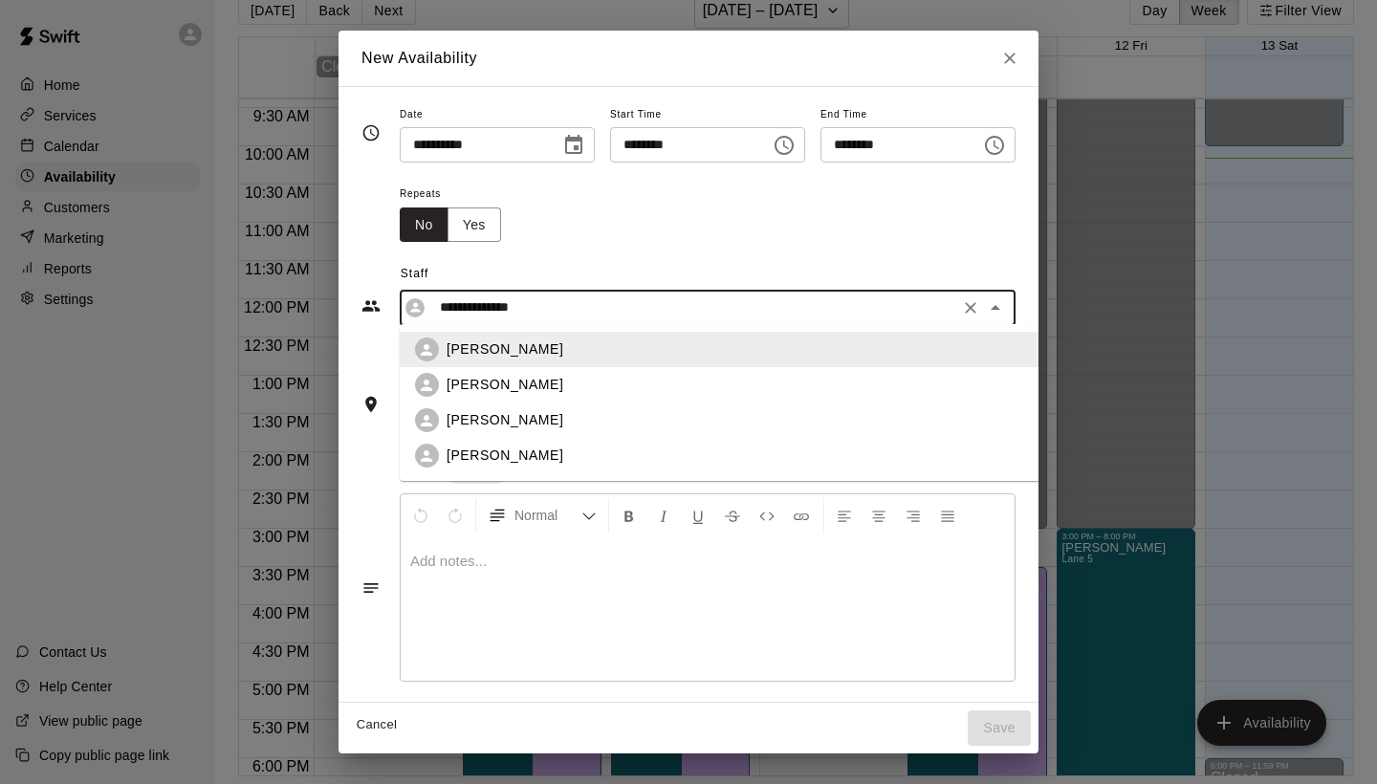
click at [825, 372] on li "[PERSON_NAME]" at bounding box center [721, 384] width 642 height 35
type input "**********"
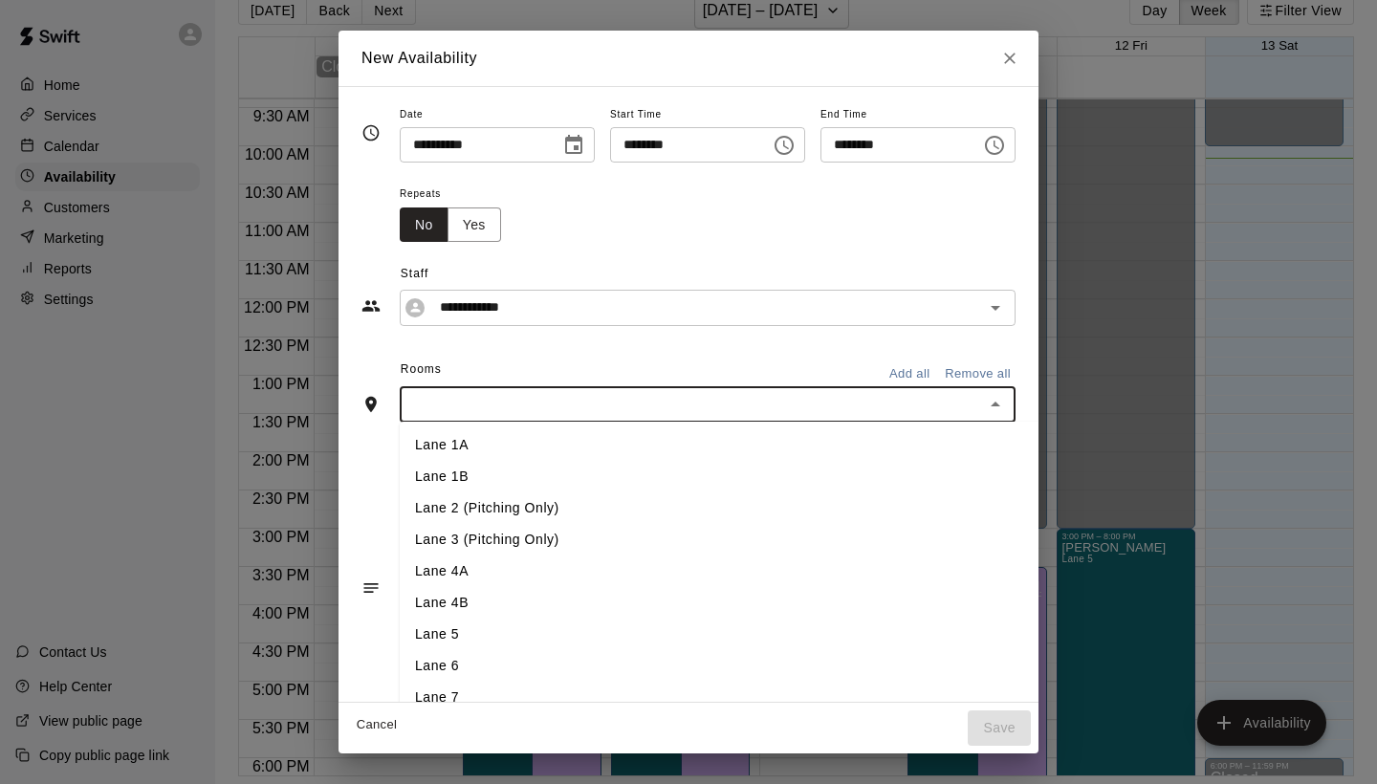
click at [774, 415] on input "text" at bounding box center [691, 404] width 573 height 24
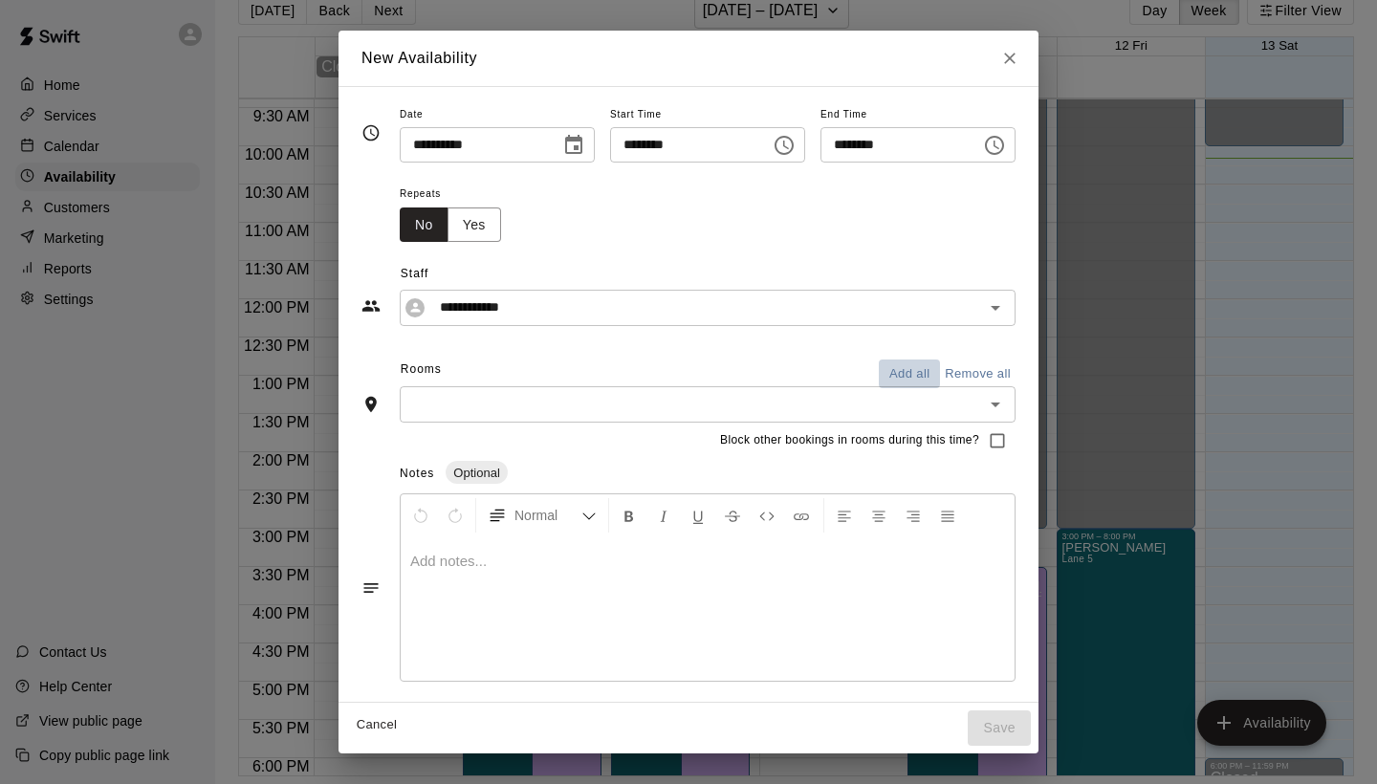
click at [915, 369] on button "Add all" at bounding box center [909, 375] width 61 height 30
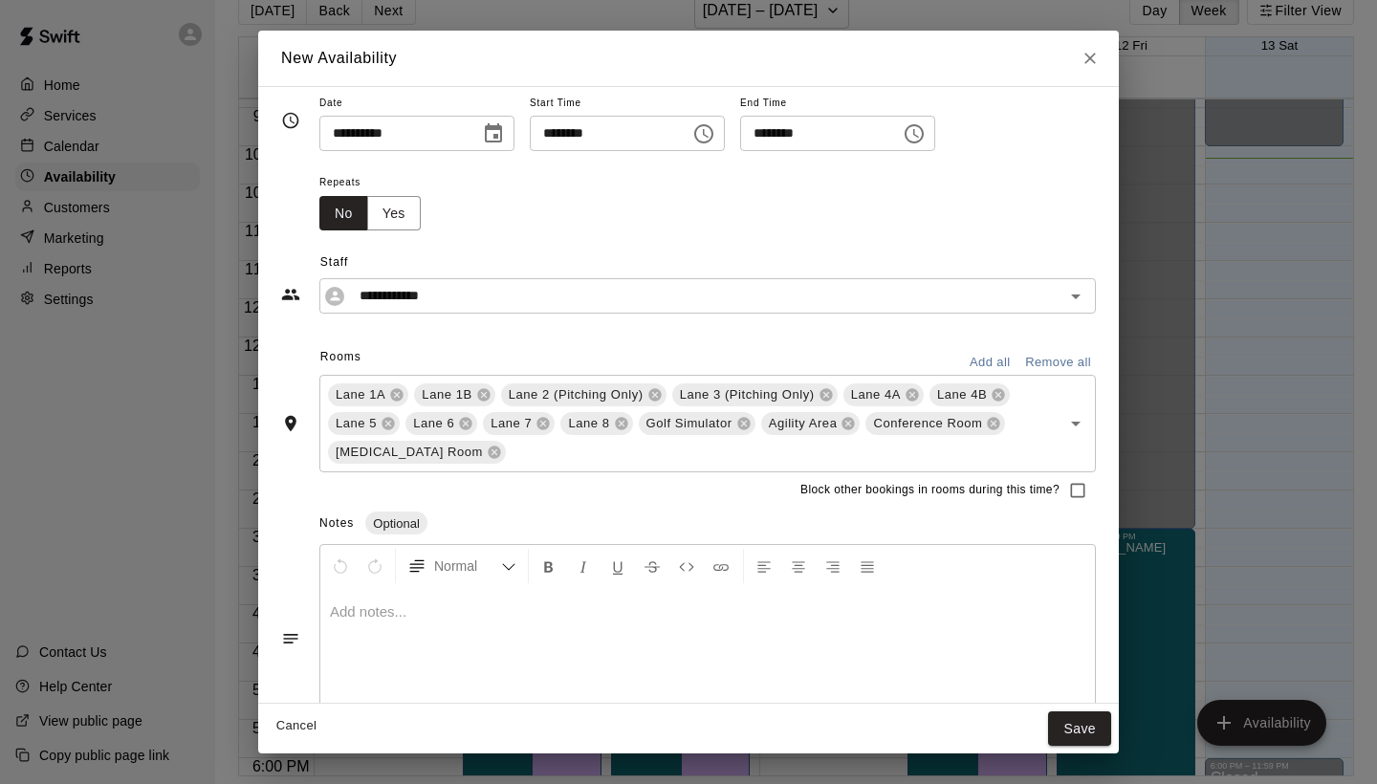
scroll to position [0, 0]
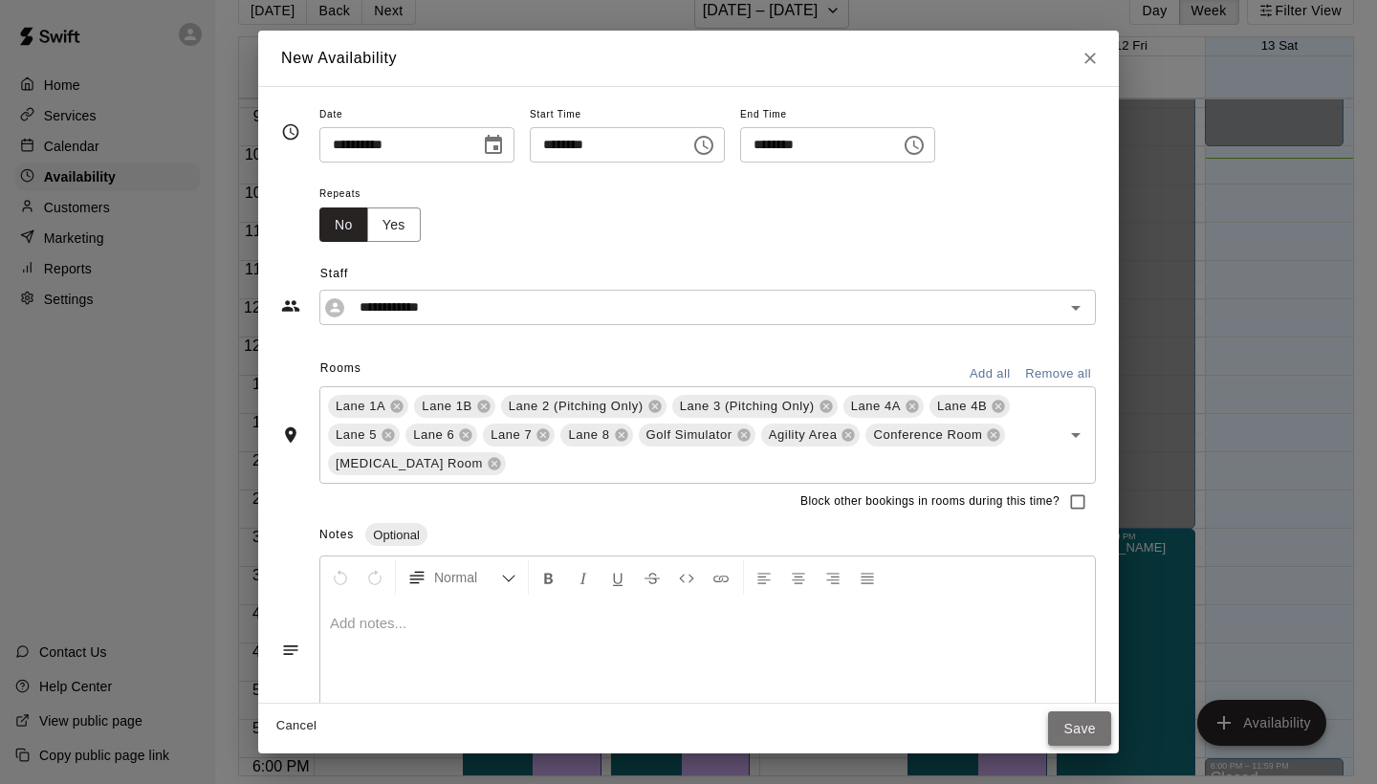
click at [1083, 724] on button "Save" at bounding box center [1079, 728] width 63 height 35
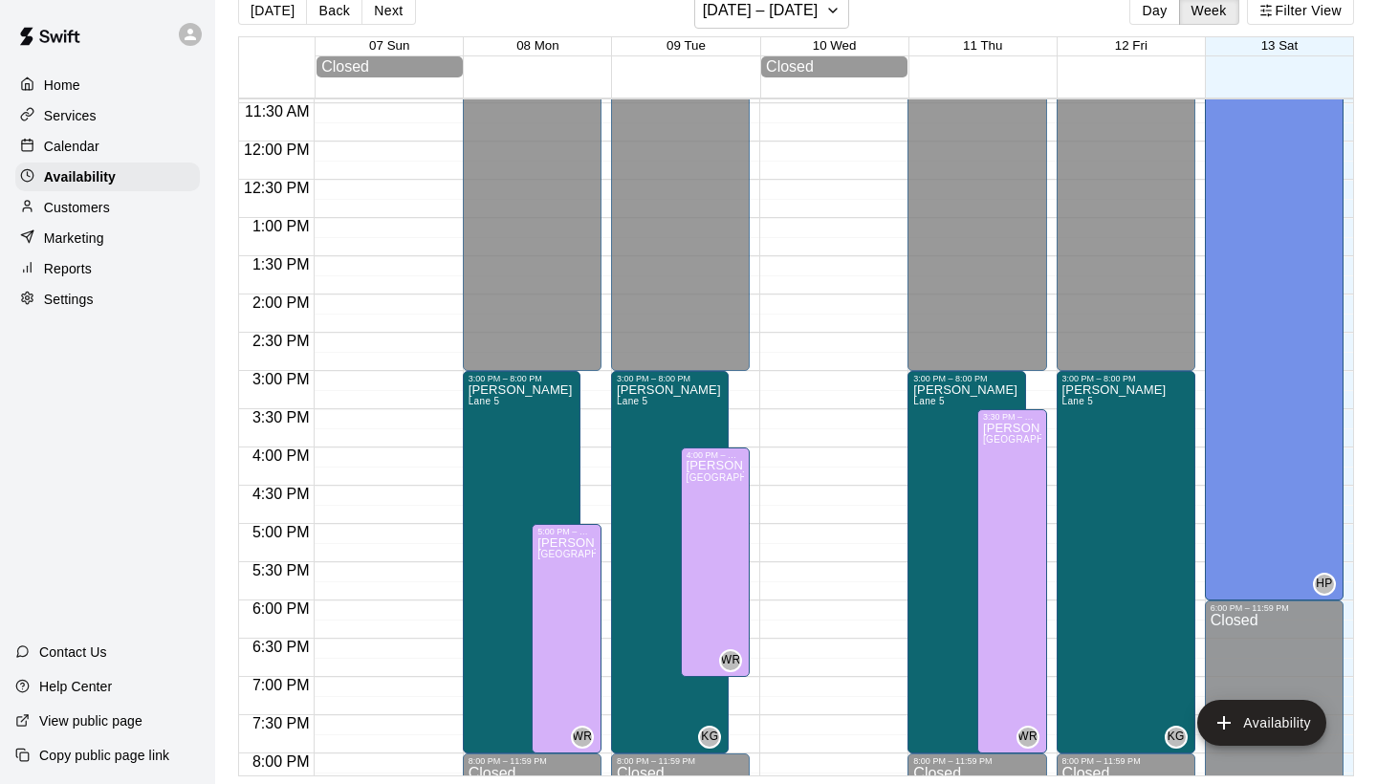
scroll to position [877, 0]
